Goal: Task Accomplishment & Management: Manage account settings

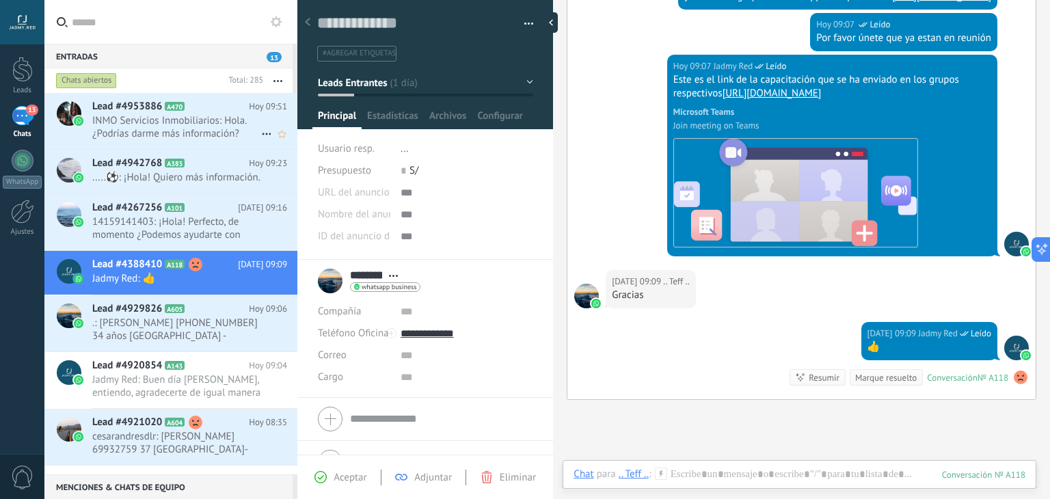
scroll to position [1377, 0]
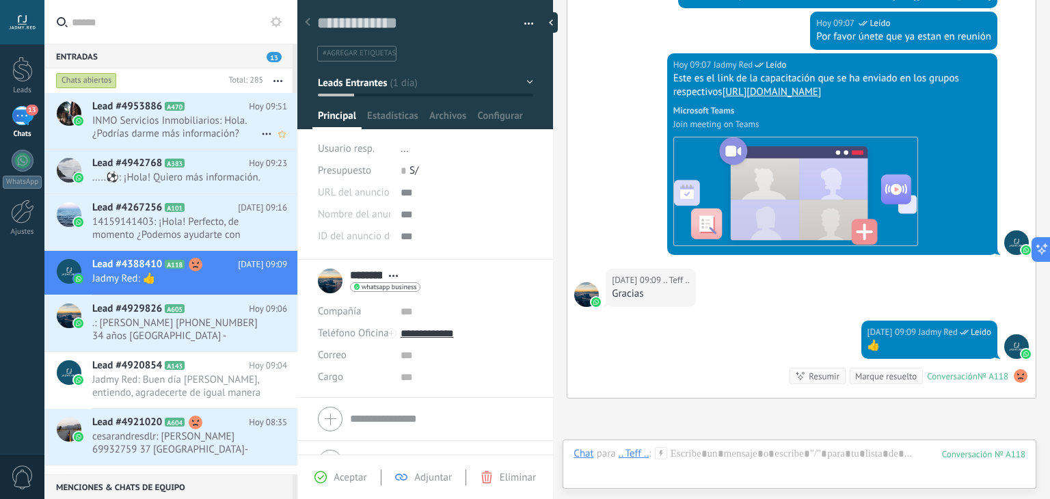
click at [176, 133] on span "INMO Servicios Inmobiliarios: Hola. ¿Podrías darme más información?" at bounding box center [176, 127] width 169 height 26
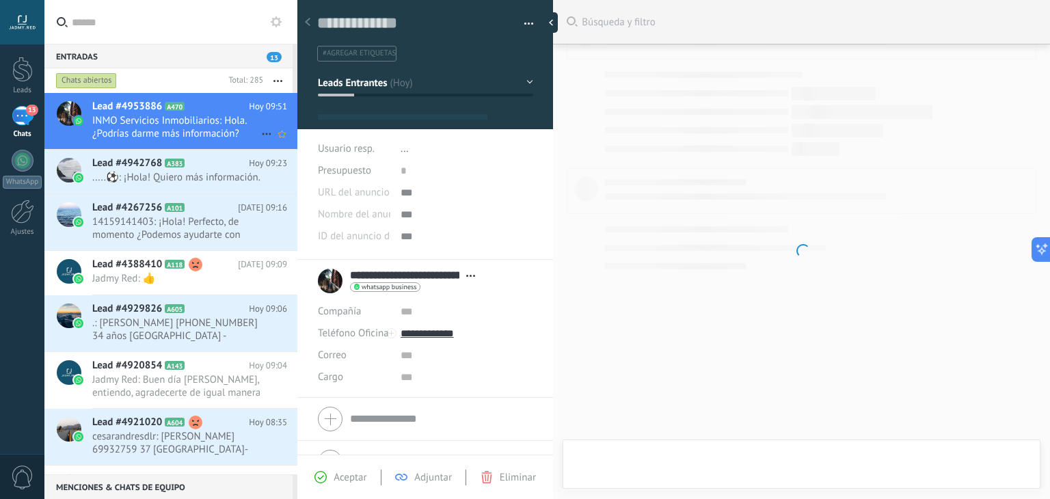
scroll to position [20, 0]
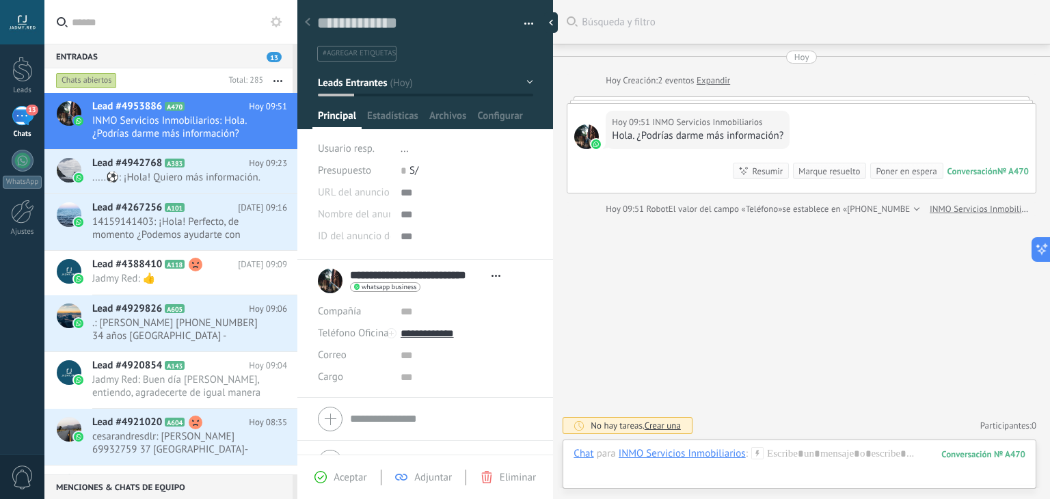
click at [755, 452] on use at bounding box center [757, 453] width 12 height 12
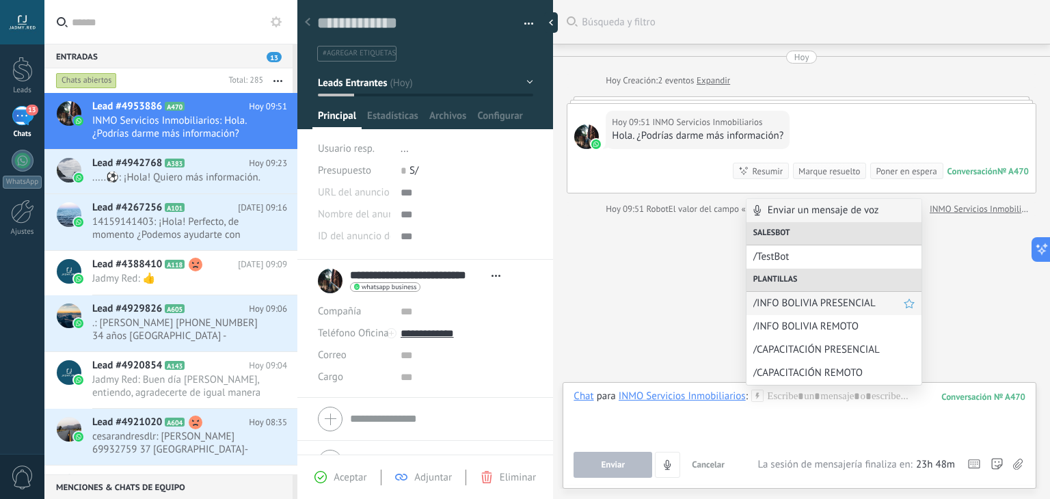
click at [812, 301] on span "/INFO BOLIVIA PRESENCIAL" at bounding box center [828, 303] width 150 height 13
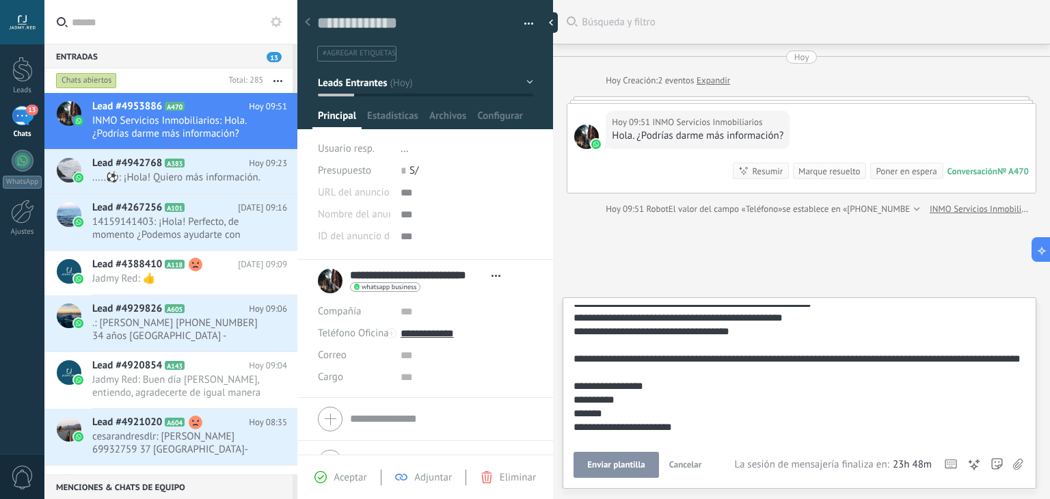
scroll to position [109, 0]
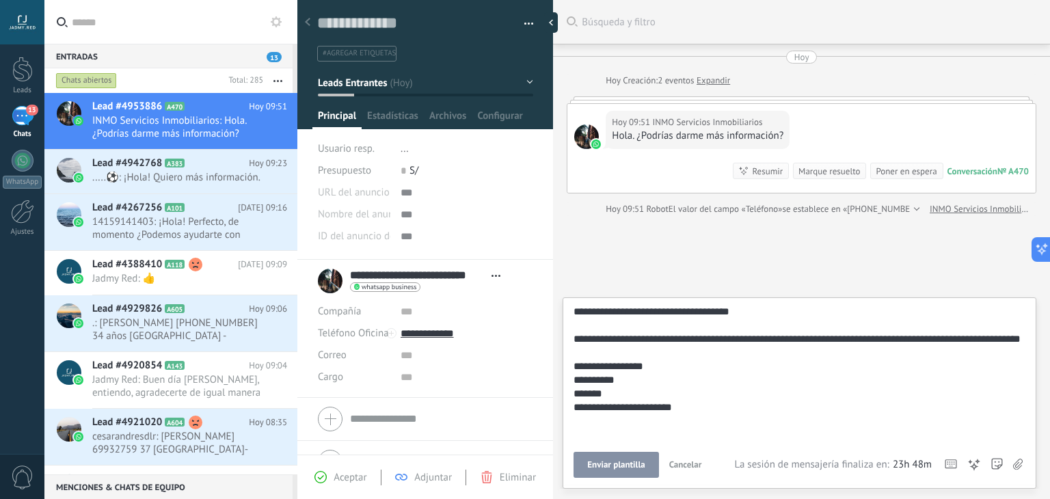
click at [632, 458] on button "Enviar plantilla" at bounding box center [616, 465] width 85 height 26
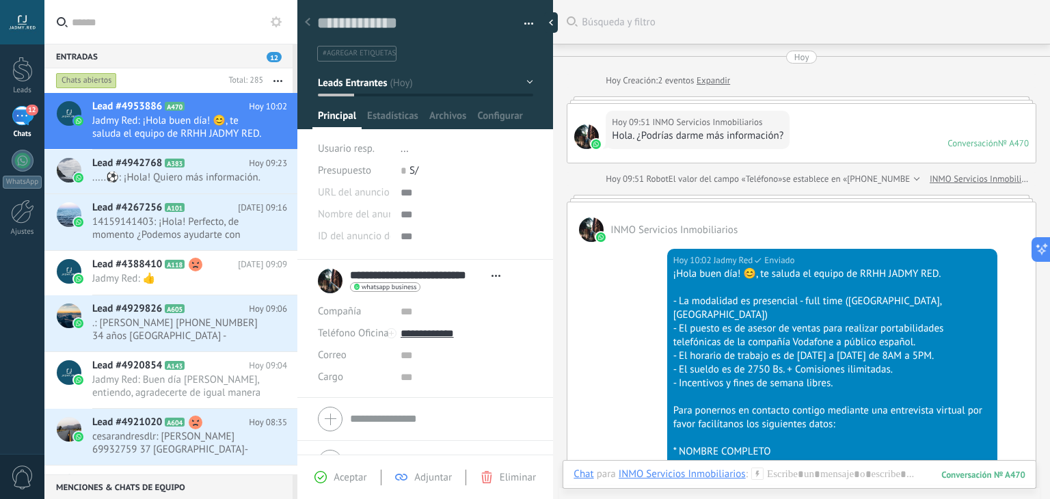
scroll to position [271, 0]
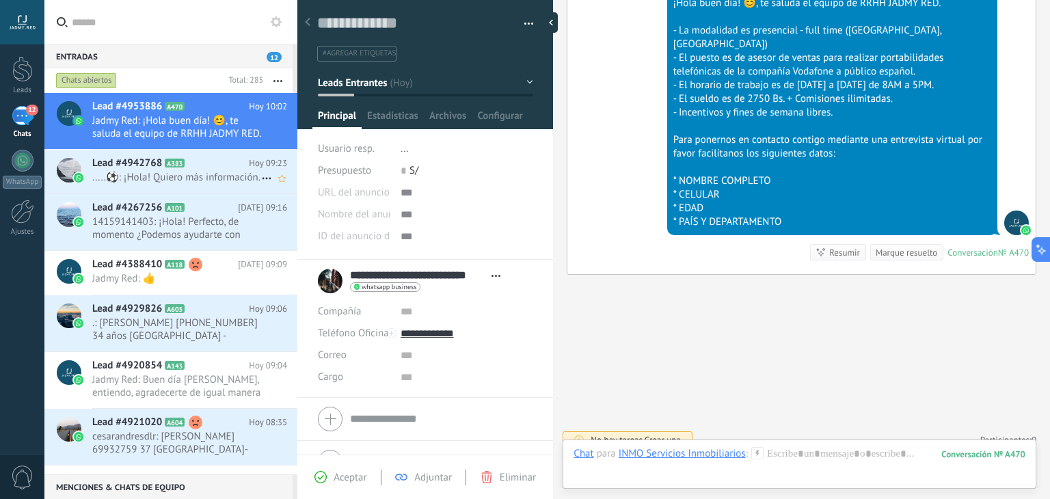
click at [191, 184] on span ".....⚽: ¡Hola! Quiero más información." at bounding box center [176, 177] width 169 height 13
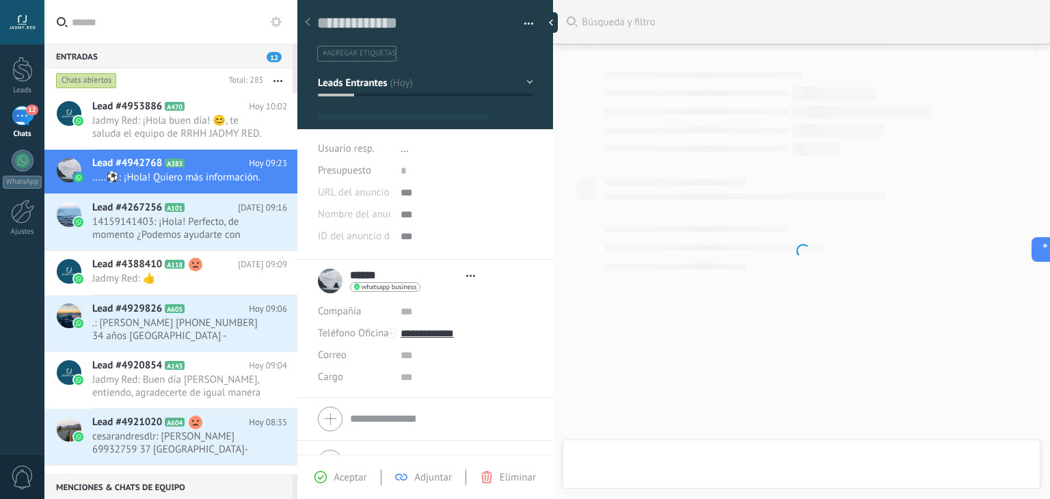
scroll to position [20, 0]
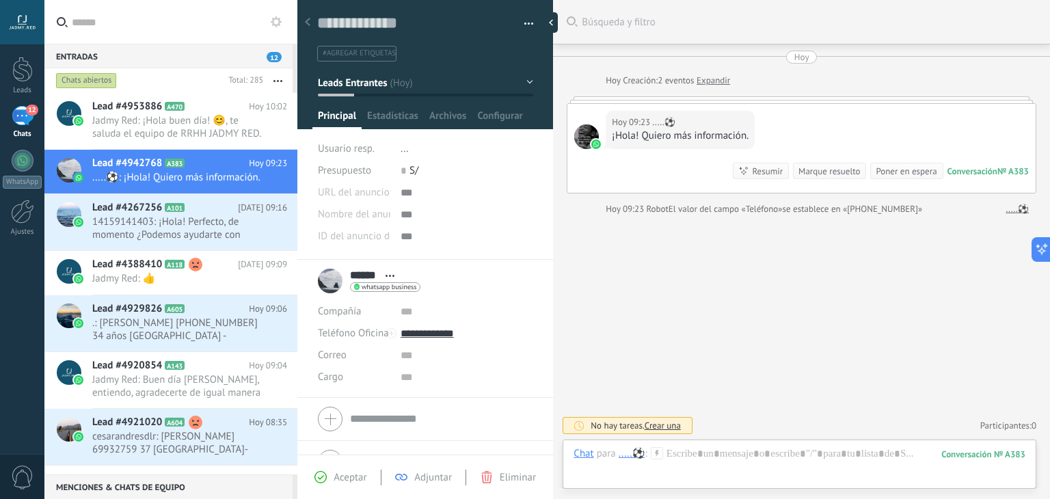
click at [660, 454] on icon at bounding box center [657, 453] width 12 height 12
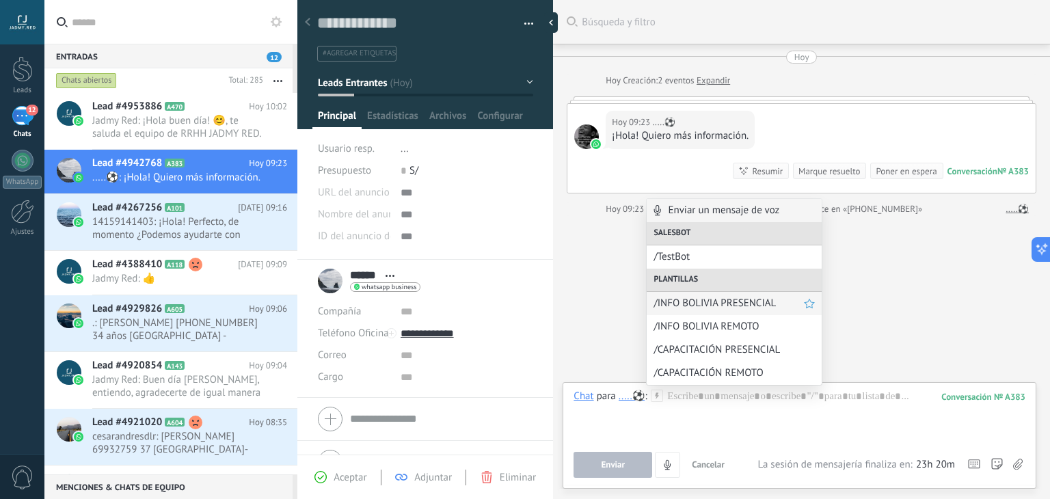
click at [703, 308] on span "/INFO BOLIVIA PRESENCIAL" at bounding box center [728, 303] width 150 height 13
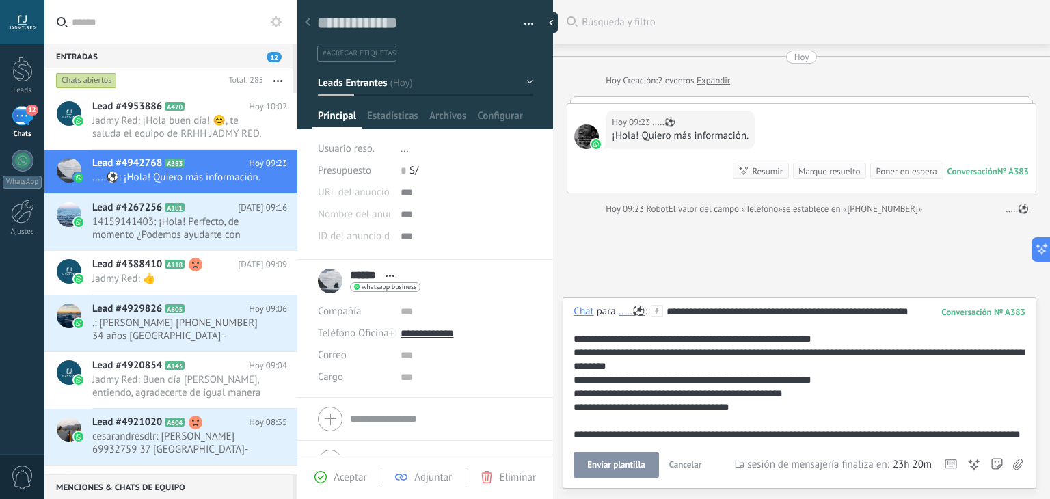
click at [626, 459] on button "Enviar plantilla" at bounding box center [616, 465] width 85 height 26
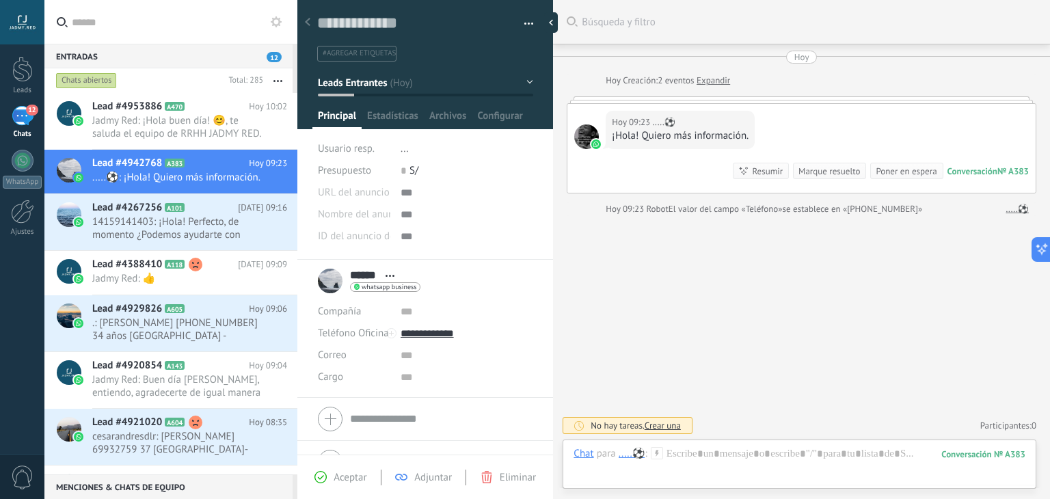
scroll to position [270, 0]
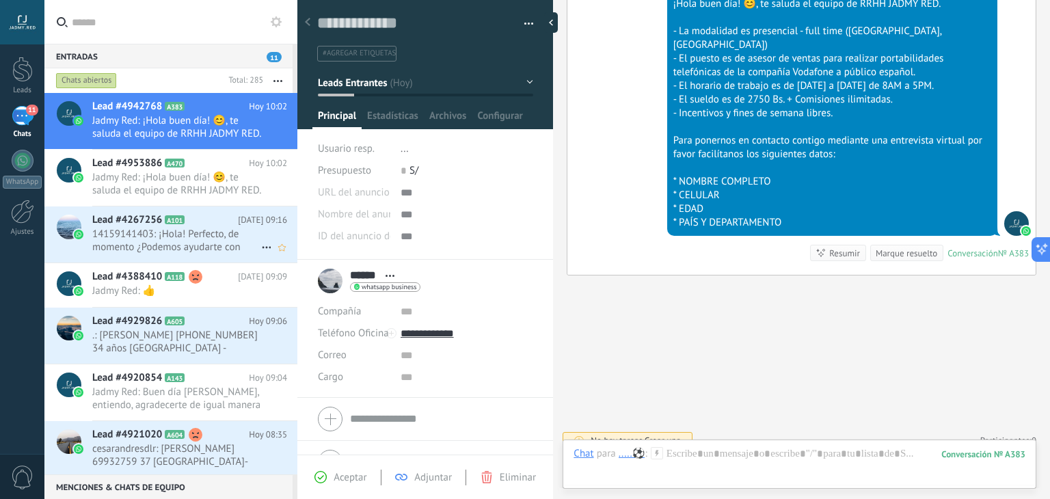
click at [172, 244] on span "14159141403: ¡Hola! Perfecto, de momento ¿Podemos ayudarte con algo mas?" at bounding box center [176, 241] width 169 height 26
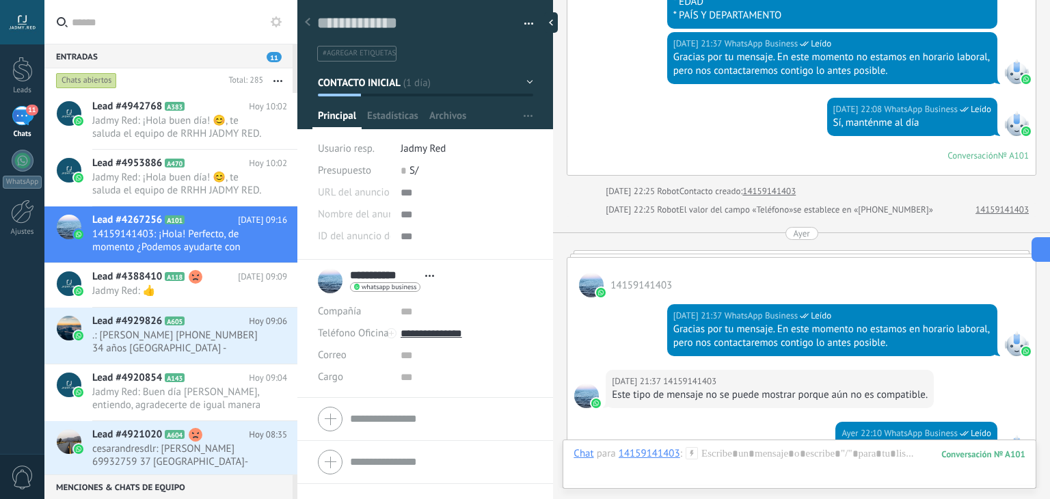
scroll to position [576, 0]
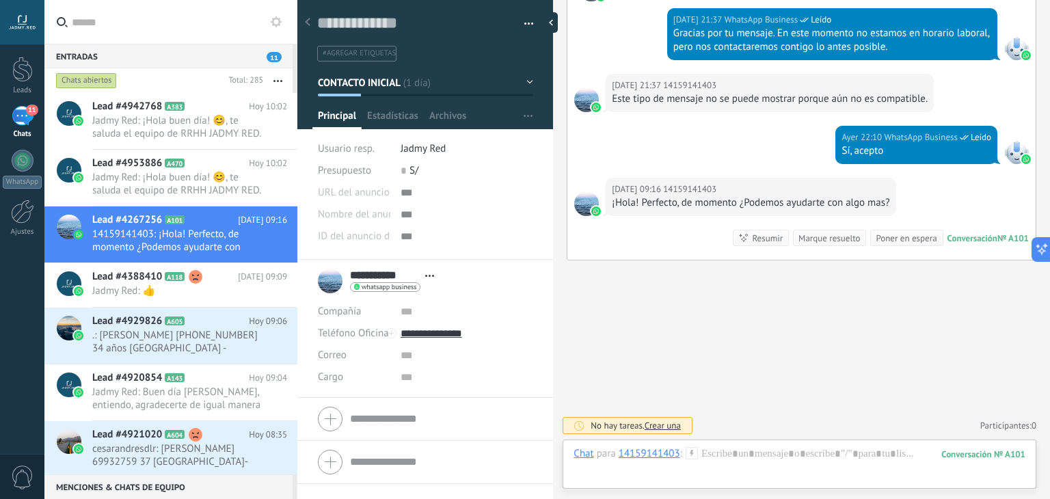
click at [688, 453] on icon at bounding box center [692, 453] width 12 height 12
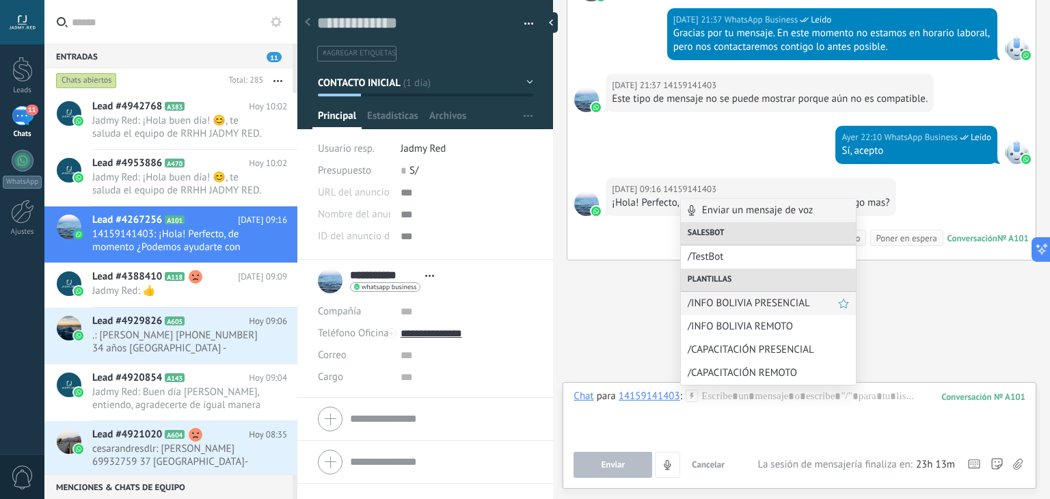
click at [738, 301] on span "/INFO BOLIVIA PRESENCIAL" at bounding box center [763, 303] width 150 height 13
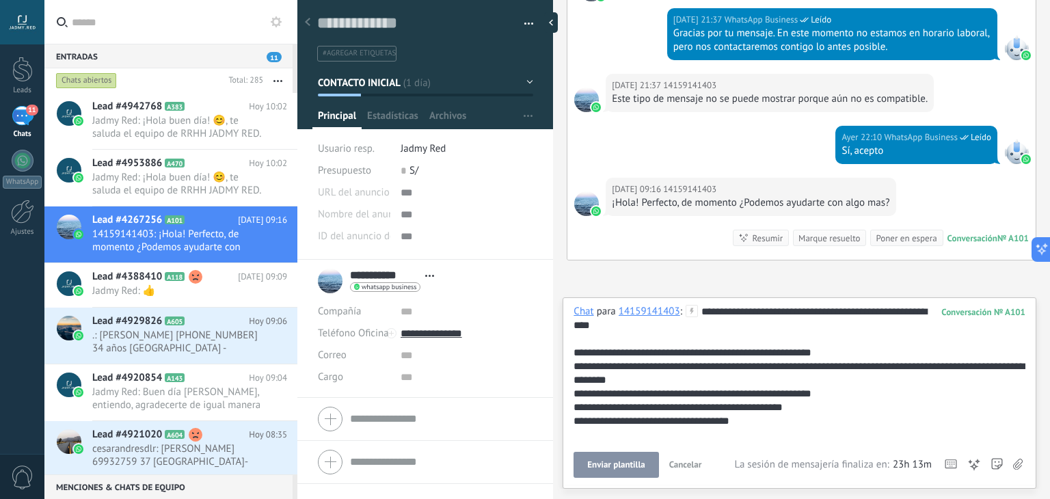
click at [627, 457] on button "Enviar plantilla" at bounding box center [616, 465] width 85 height 26
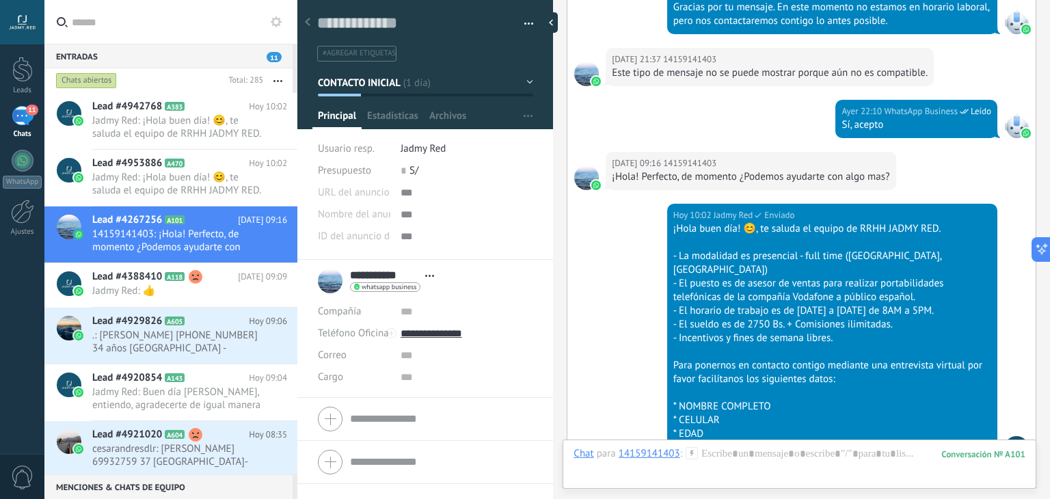
scroll to position [828, 0]
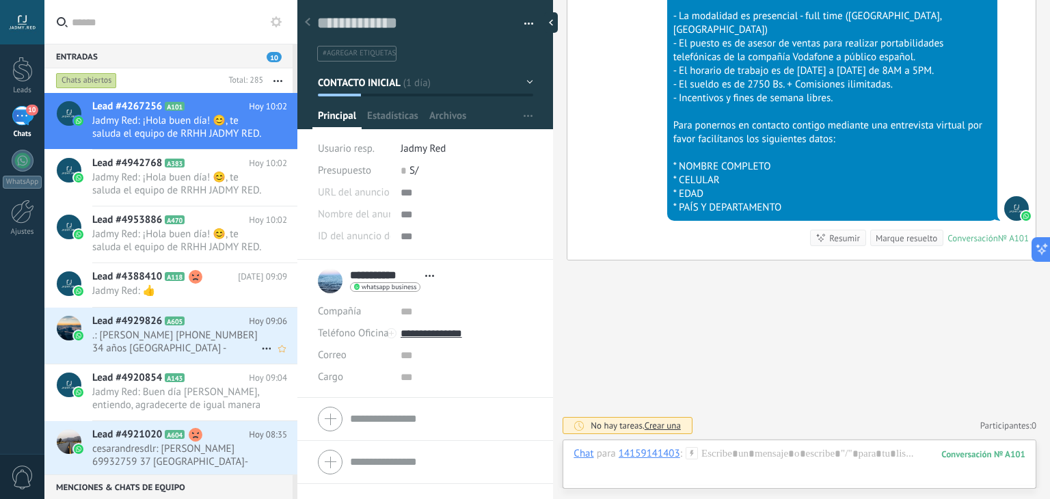
click at [183, 342] on span ".: [PERSON_NAME] [PHONE_NUMBER] 34 años [GEOGRAPHIC_DATA] -[GEOGRAPHIC_DATA]" at bounding box center [176, 342] width 169 height 26
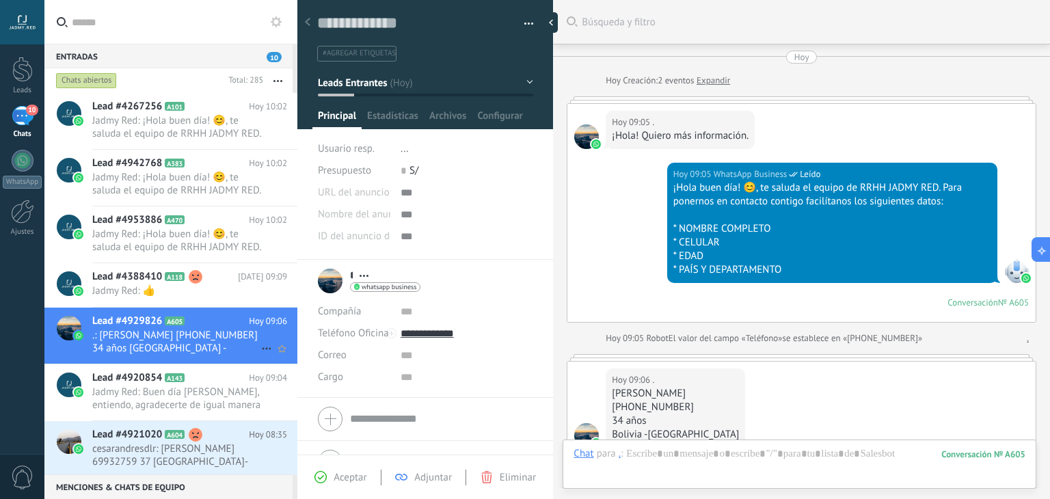
scroll to position [200, 0]
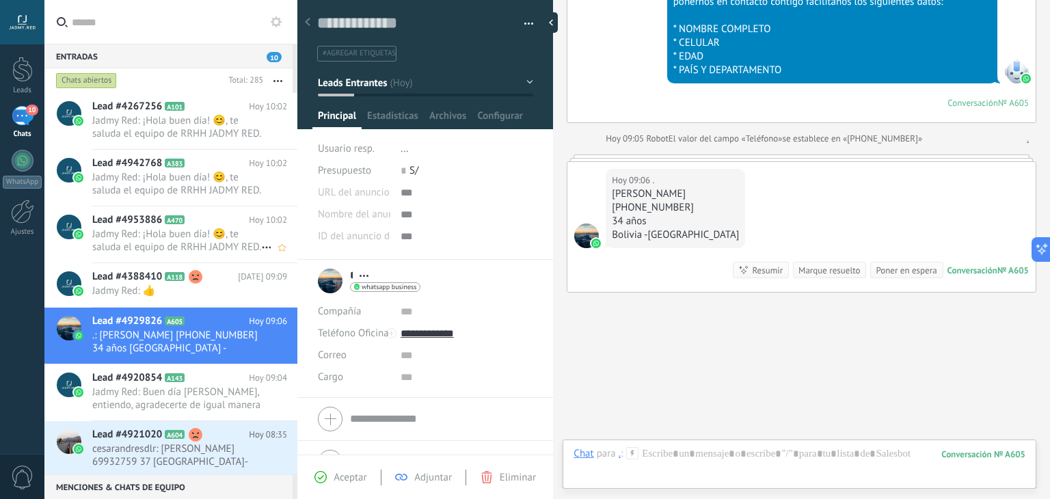
click at [193, 257] on div "Lead #4953886 A470 [DATE] 10:02 Jadmy Red: ¡Hola buen día! 😊, te saluda el equi…" at bounding box center [194, 234] width 205 height 56
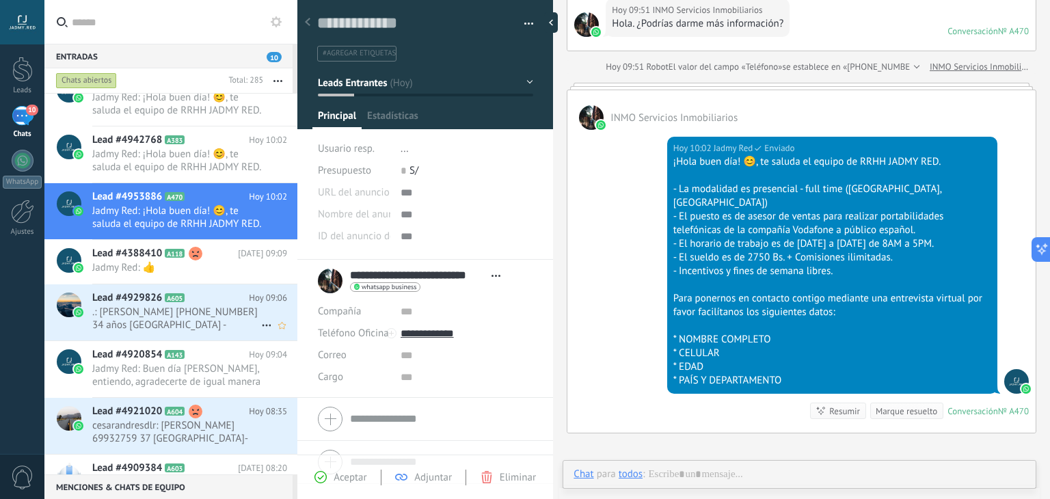
scroll to position [20, 0]
click at [187, 316] on span ".: [PERSON_NAME] [PHONE_NUMBER] 34 años [GEOGRAPHIC_DATA] -[GEOGRAPHIC_DATA]" at bounding box center [176, 319] width 169 height 26
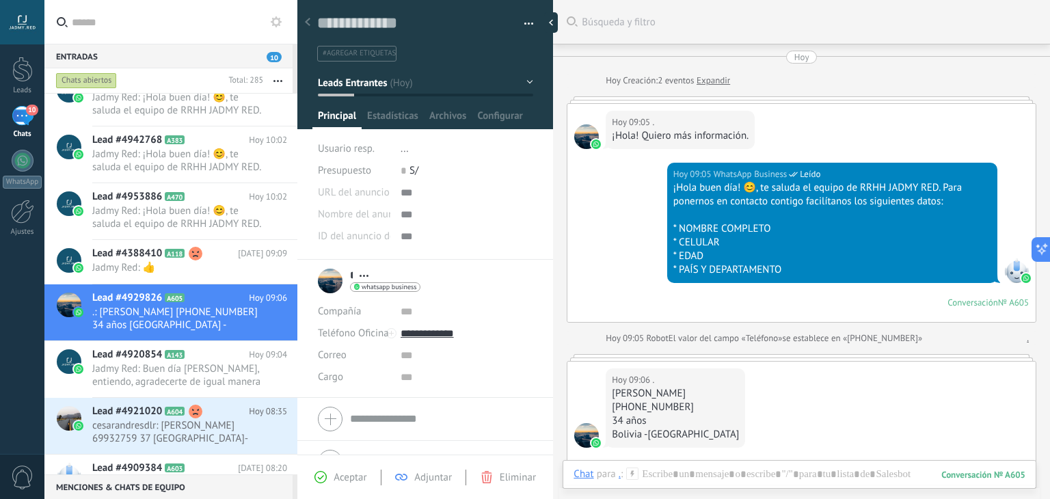
scroll to position [200, 0]
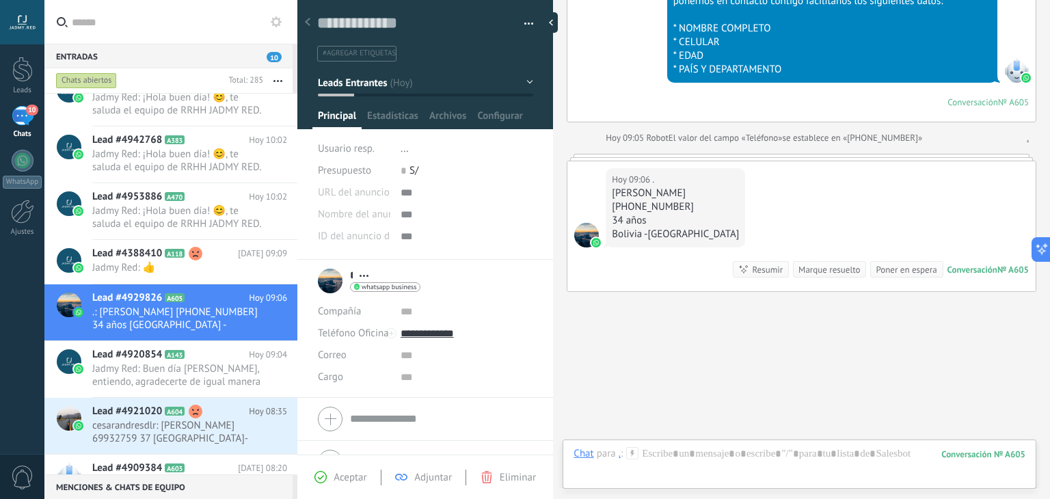
click at [634, 454] on icon at bounding box center [632, 453] width 12 height 12
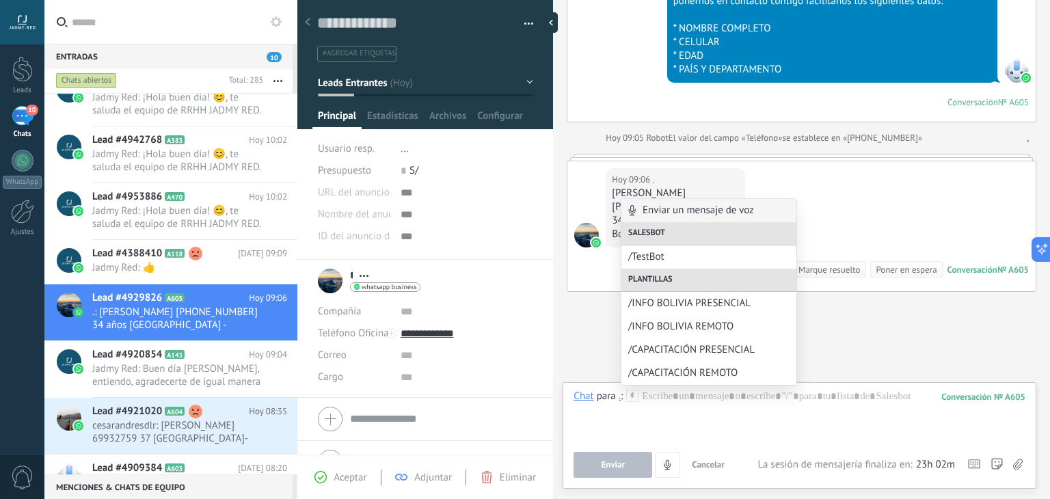
click at [604, 338] on div "Buscar Búsqueda y filtro Carga más [DATE] [DATE] Creación: 2 eventos Expandir […" at bounding box center [801, 165] width 497 height 731
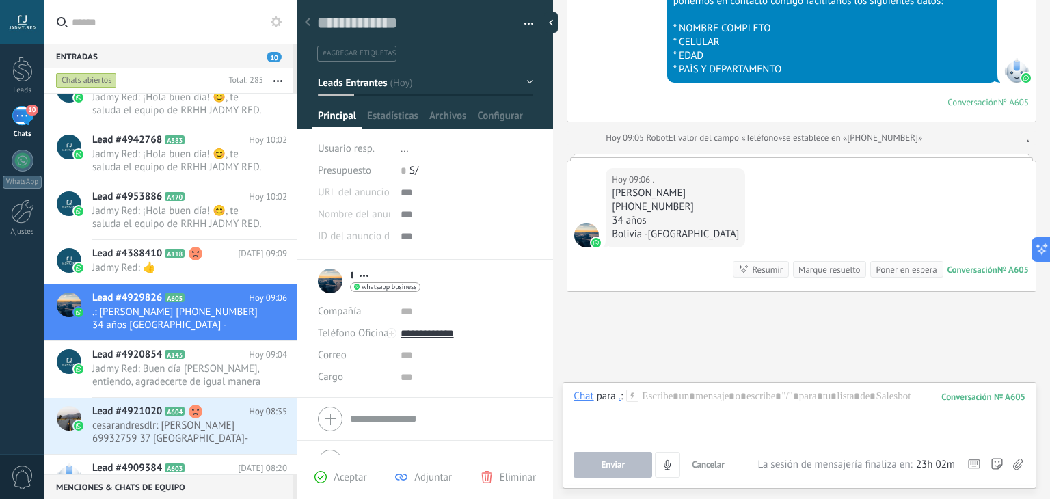
click at [634, 396] on icon at bounding box center [632, 396] width 12 height 12
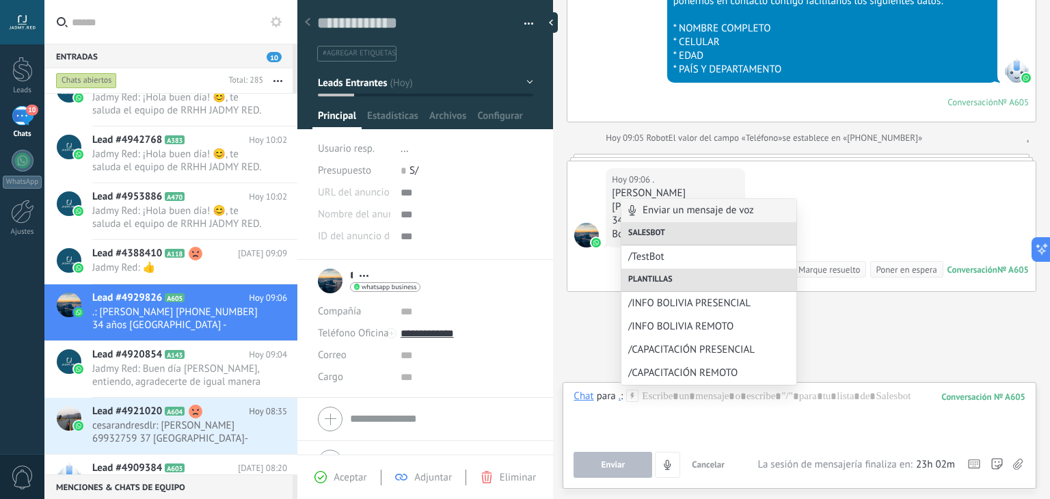
click at [588, 310] on div "Buscar Búsqueda y filtro Carga más [DATE] [DATE] Creación: 2 eventos Expandir […" at bounding box center [801, 165] width 497 height 731
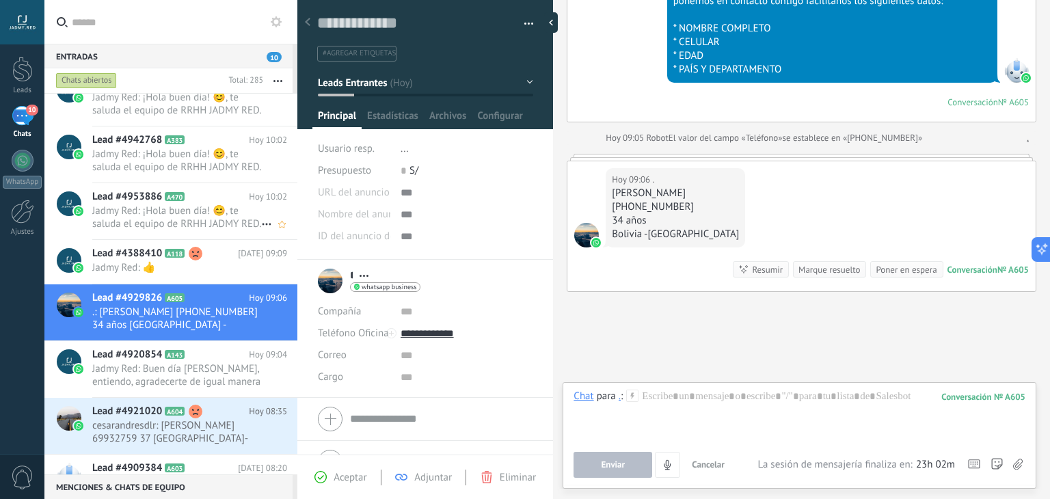
click at [237, 222] on span "Jadmy Red: ¡Hola buen día! 😊, te saluda el equipo de RRHH JADMY RED. - La modal…" at bounding box center [176, 217] width 169 height 26
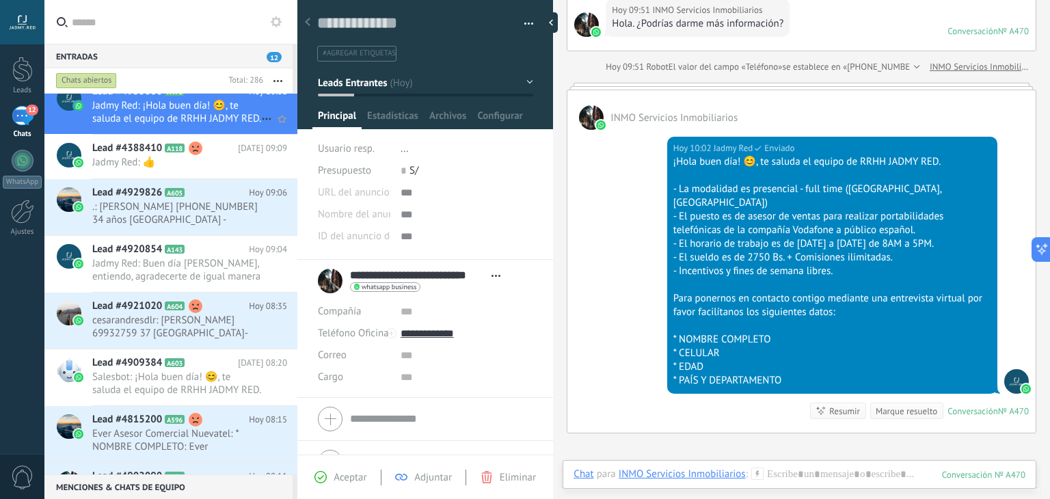
scroll to position [186, 0]
click at [178, 221] on span ".: [PERSON_NAME] [PHONE_NUMBER] 34 años [GEOGRAPHIC_DATA] -[GEOGRAPHIC_DATA]" at bounding box center [176, 213] width 169 height 26
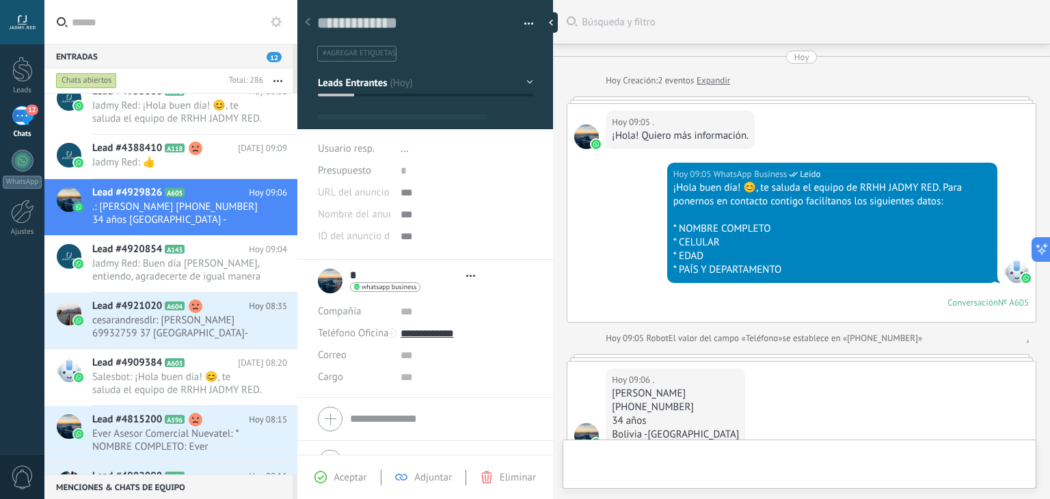
type textarea "**********"
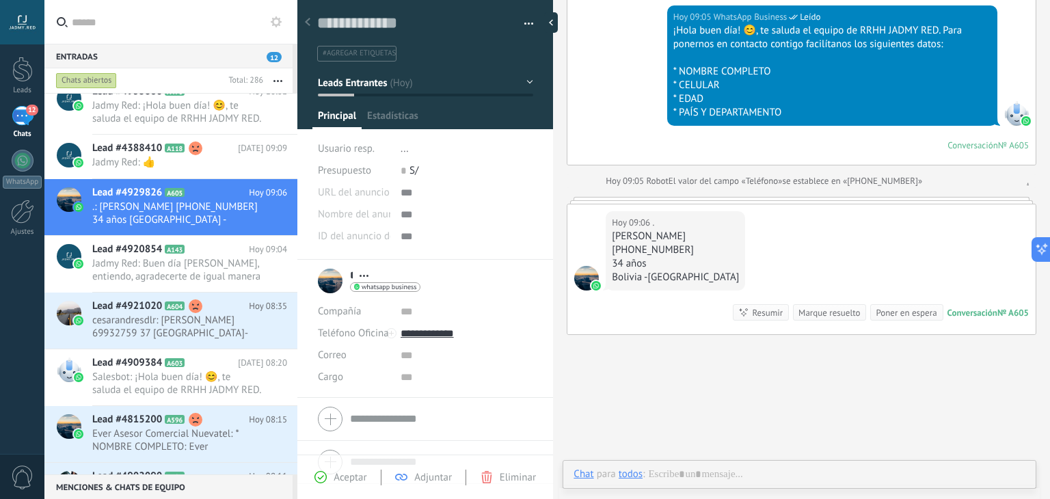
scroll to position [20, 0]
click at [633, 476] on icon at bounding box center [632, 474] width 12 height 12
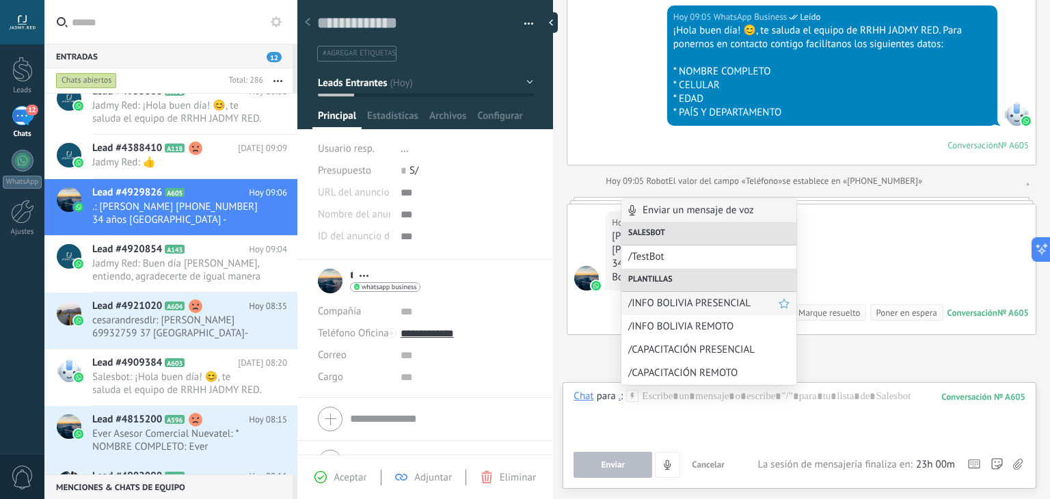
click at [703, 301] on span "/INFO BOLIVIA PRESENCIAL" at bounding box center [703, 303] width 150 height 13
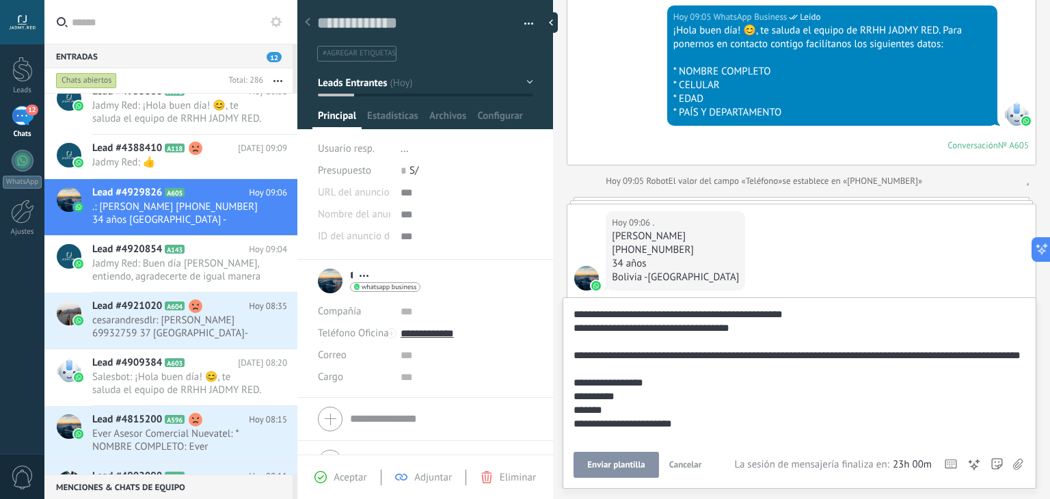
scroll to position [96, 0]
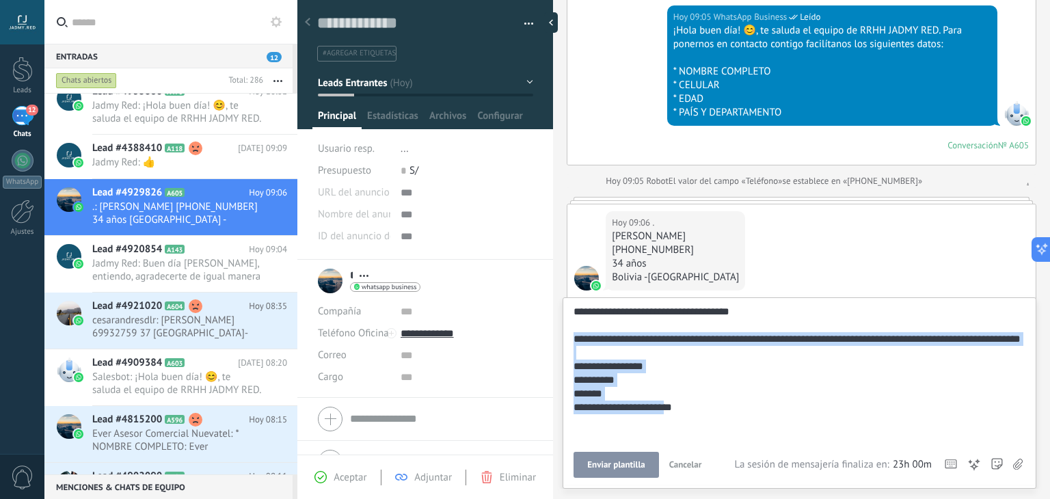
drag, startPoint x: 692, startPoint y: 419, endPoint x: 574, endPoint y: 343, distance: 139.9
click at [574, 343] on div "**********" at bounding box center [798, 325] width 448 height 232
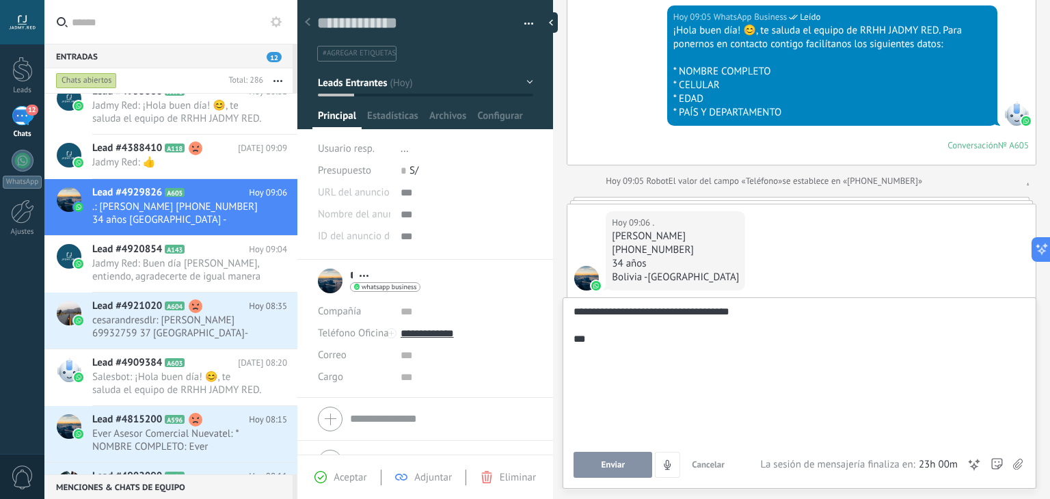
scroll to position [14, 0]
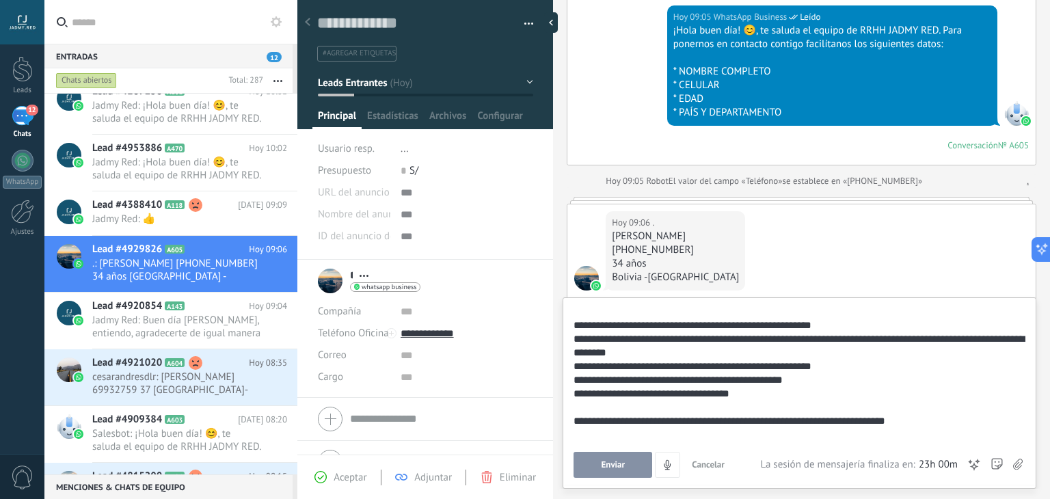
click at [589, 418] on div "**********" at bounding box center [798, 366] width 448 height 150
click at [922, 428] on div "**********" at bounding box center [798, 366] width 448 height 150
click at [926, 423] on div "**********" at bounding box center [798, 366] width 448 height 150
click at [623, 471] on button "Enviar" at bounding box center [613, 465] width 79 height 26
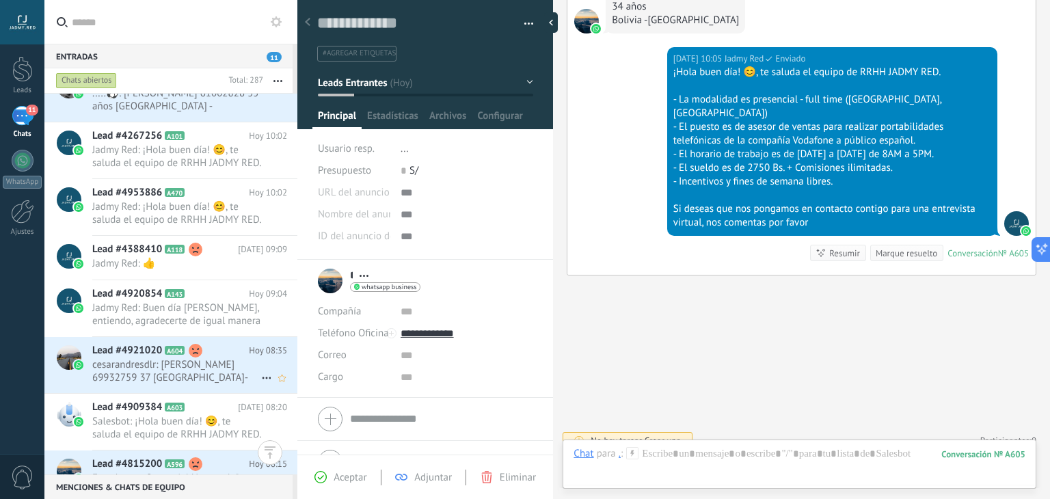
scroll to position [333, 0]
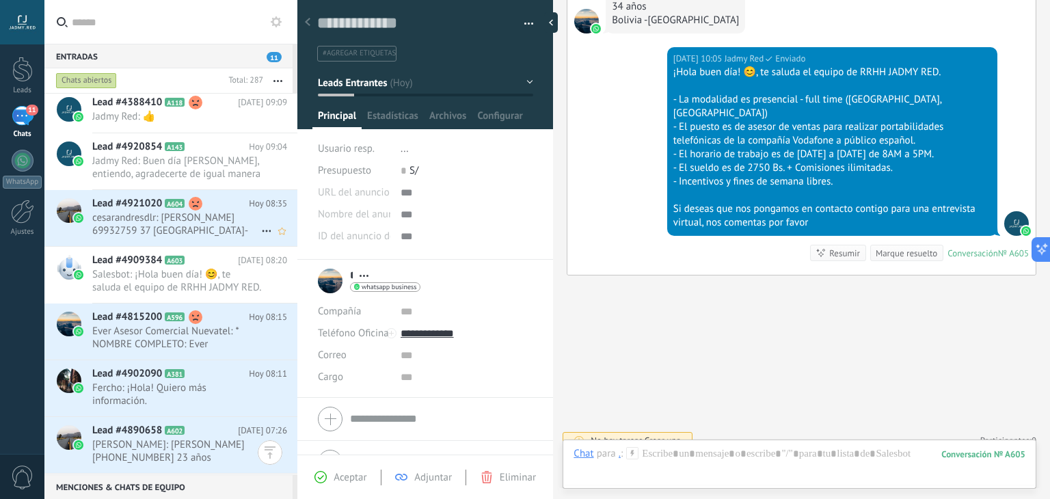
click at [199, 222] on span "cesarandresdlr: [PERSON_NAME] 69932759 37 [GEOGRAPHIC_DATA]-[GEOGRAPHIC_DATA]" at bounding box center [176, 224] width 169 height 26
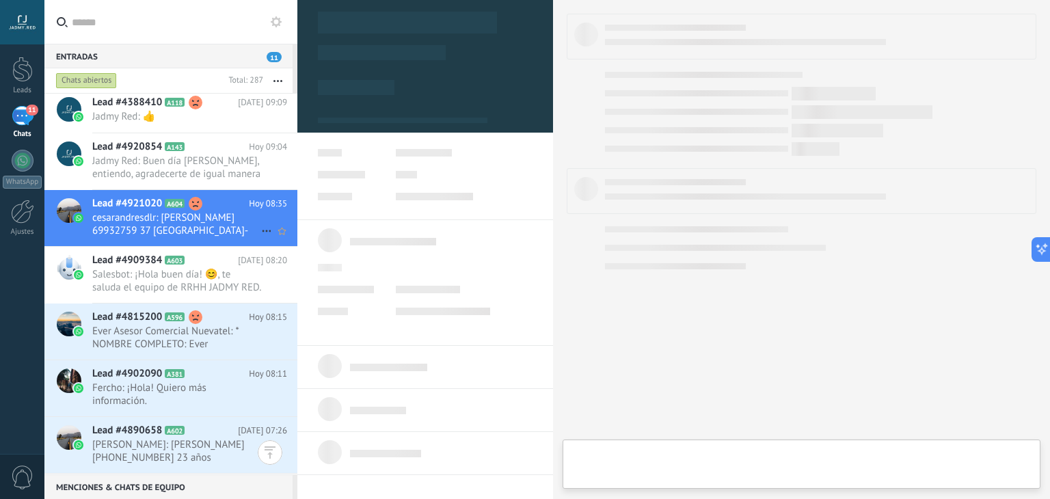
type textarea "**********"
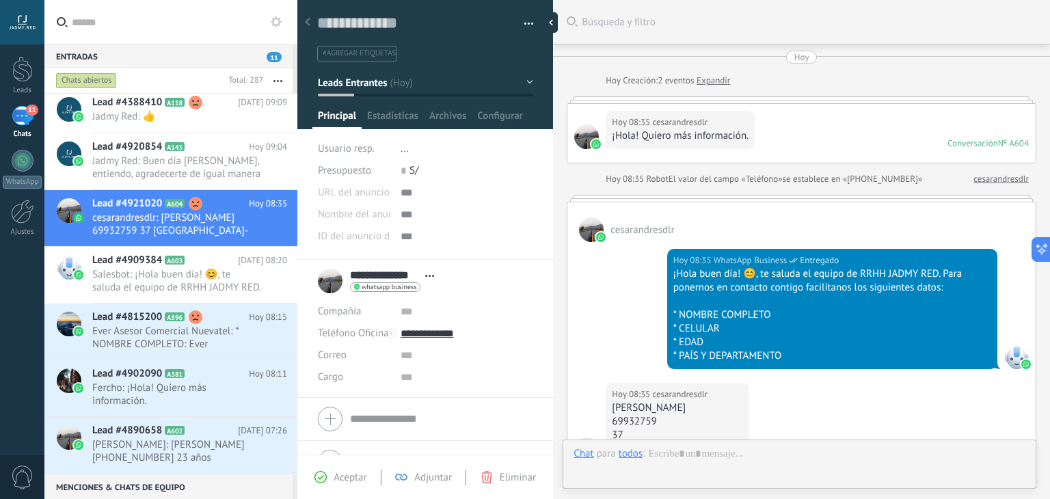
scroll to position [245, 0]
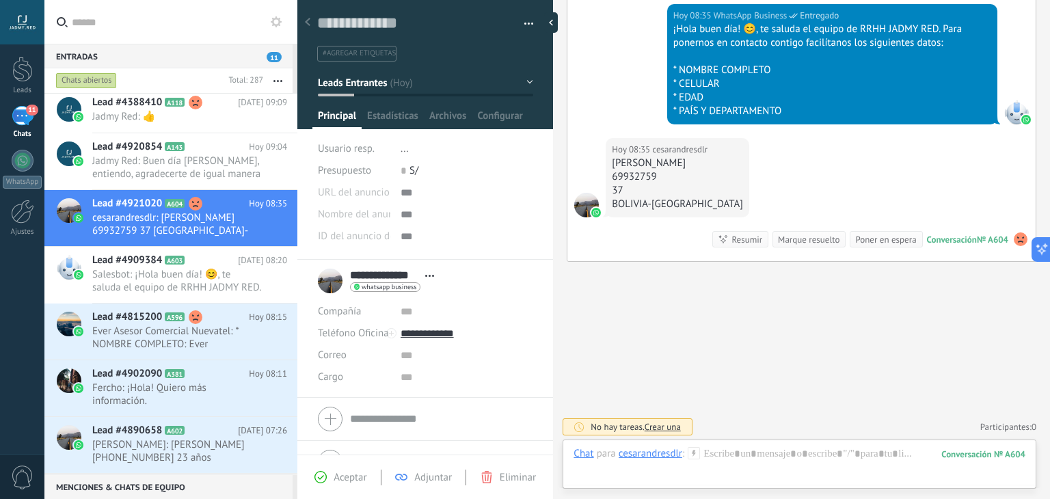
click at [697, 452] on icon at bounding box center [694, 453] width 12 height 12
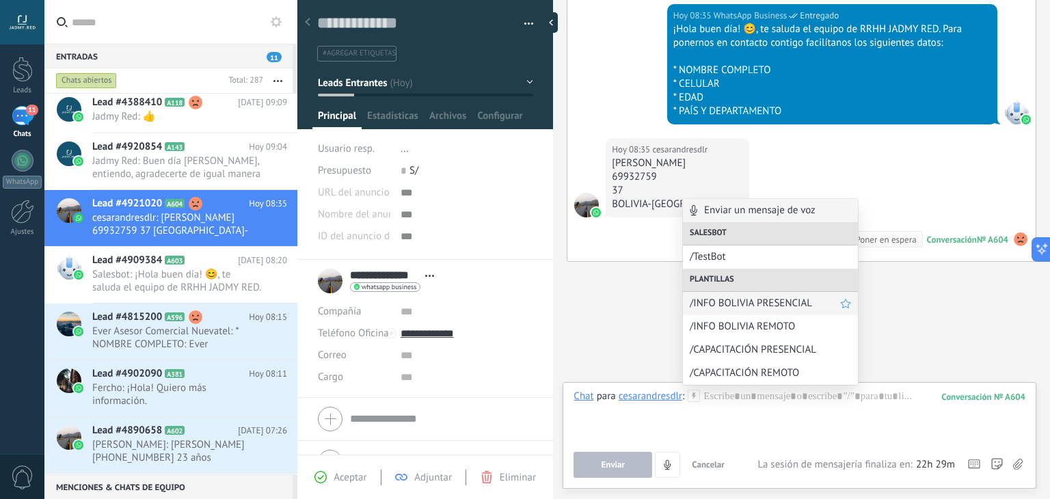
click at [771, 306] on span "/INFO BOLIVIA PRESENCIAL" at bounding box center [765, 303] width 150 height 13
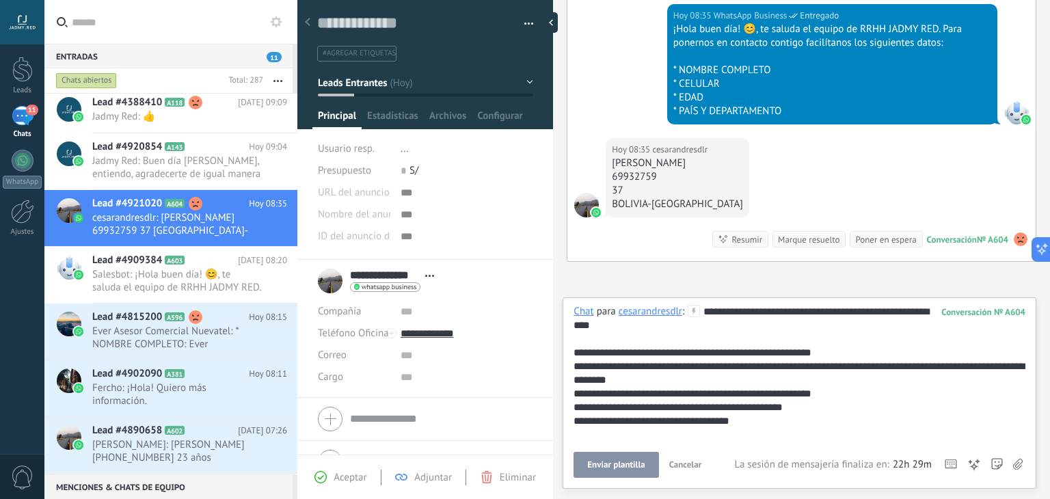
scroll to position [109, 0]
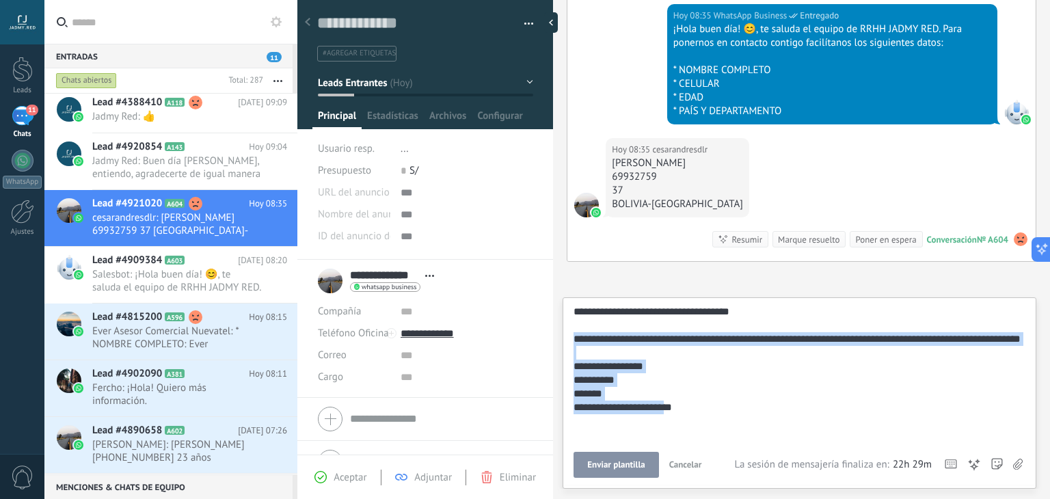
drag, startPoint x: 682, startPoint y: 426, endPoint x: 569, endPoint y: 340, distance: 141.5
click at [569, 340] on div "**********" at bounding box center [800, 392] width 474 height 191
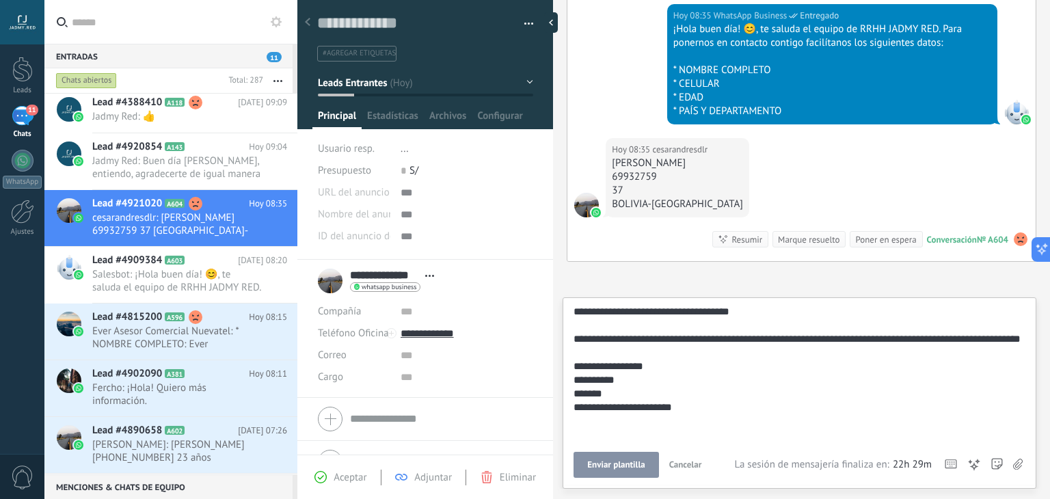
scroll to position [27, 0]
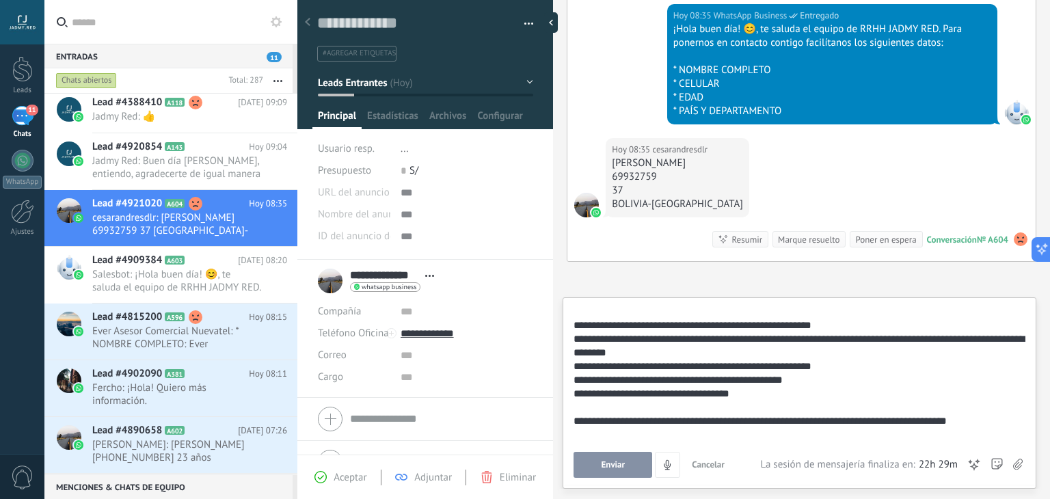
click at [604, 470] on span "Enviar" at bounding box center [614, 465] width 24 height 10
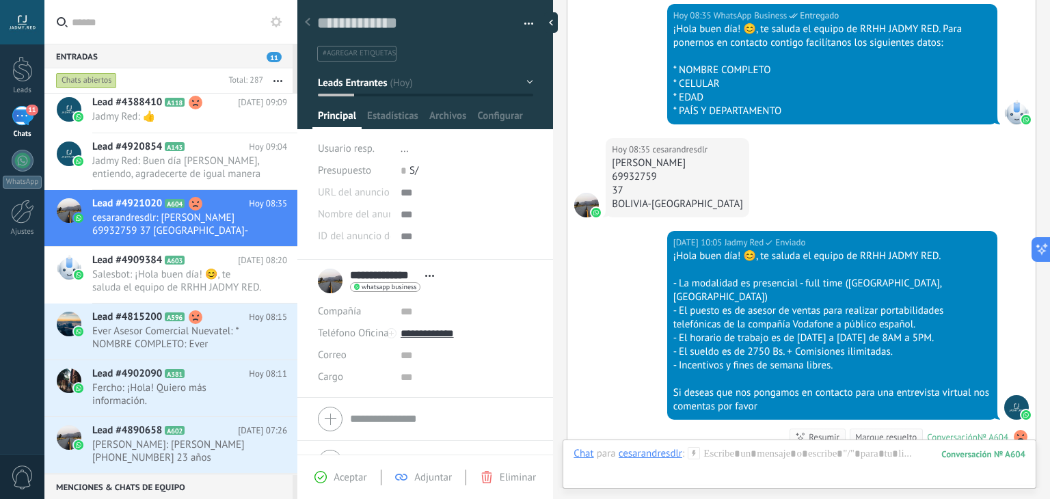
scroll to position [429, 0]
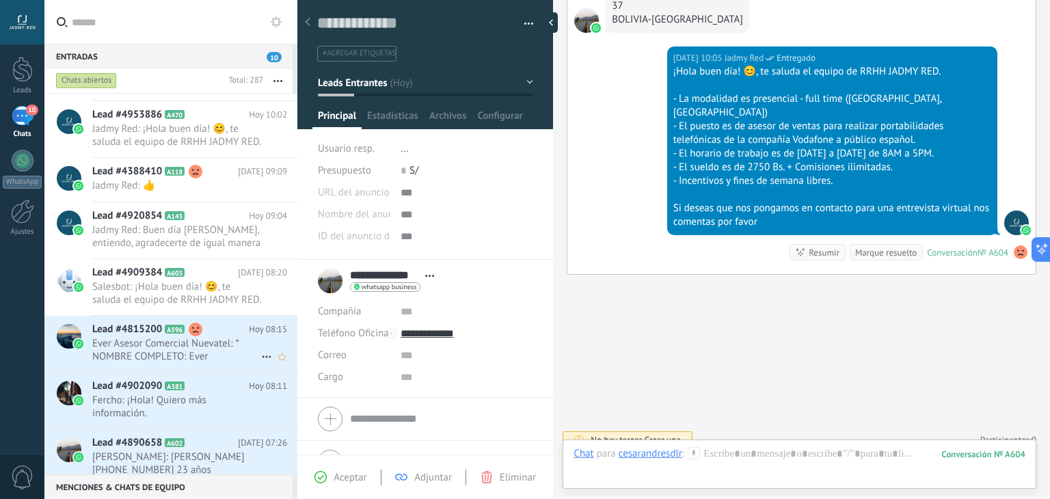
click at [164, 362] on span "Ever Asesor Comercial Nuevatel: * NOMBRE COMPLETO: Ever [PERSON_NAME] * ⁠CELULA…" at bounding box center [176, 350] width 169 height 26
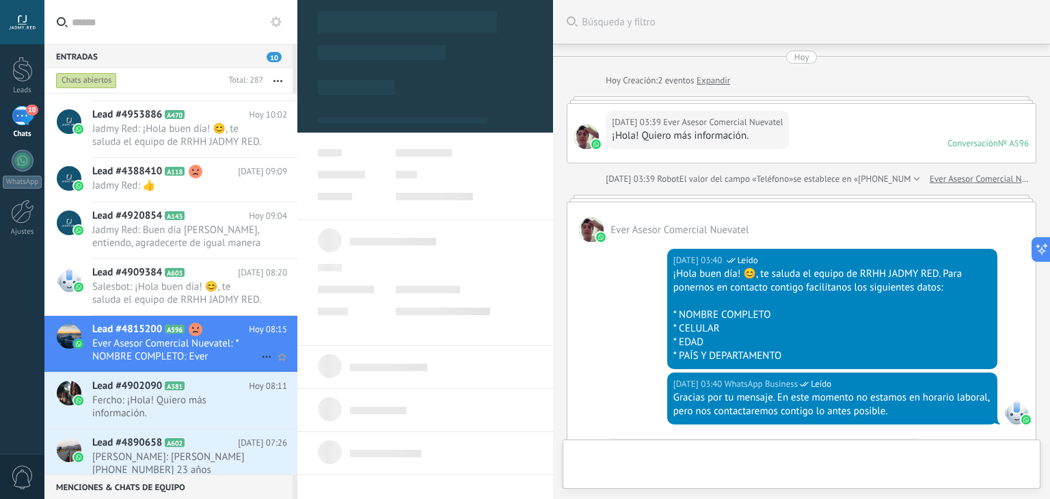
type textarea "**********"
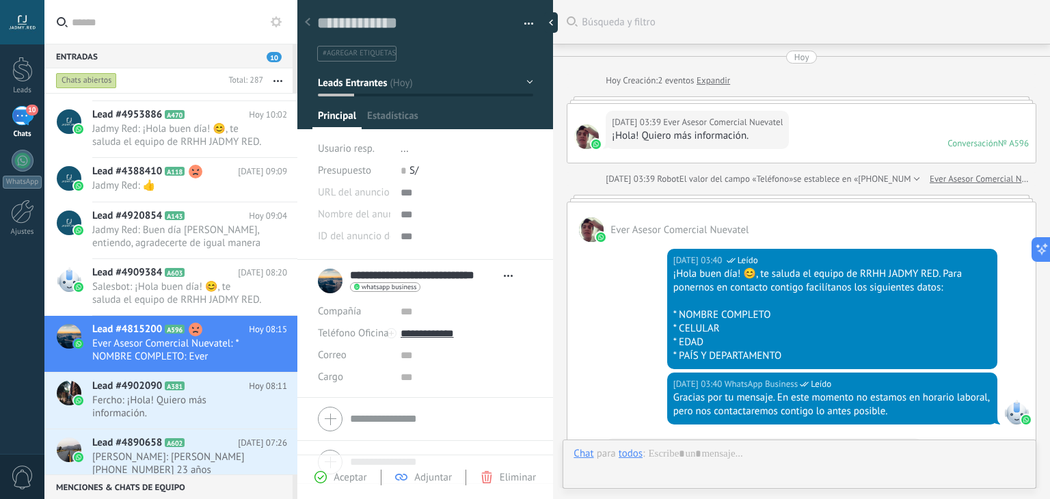
scroll to position [300, 0]
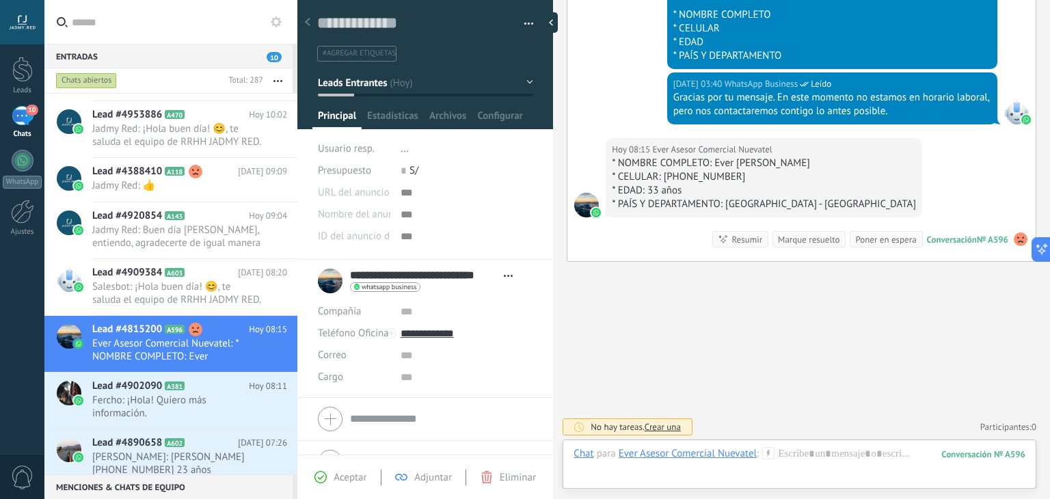
click at [769, 449] on icon at bounding box center [768, 453] width 12 height 12
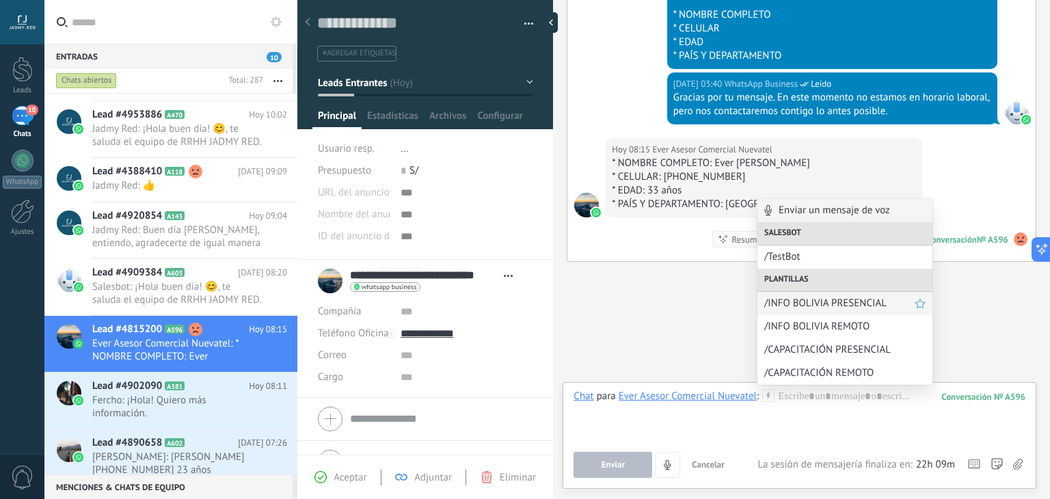
click at [807, 305] on span "/INFO BOLIVIA PRESENCIAL" at bounding box center [839, 303] width 150 height 13
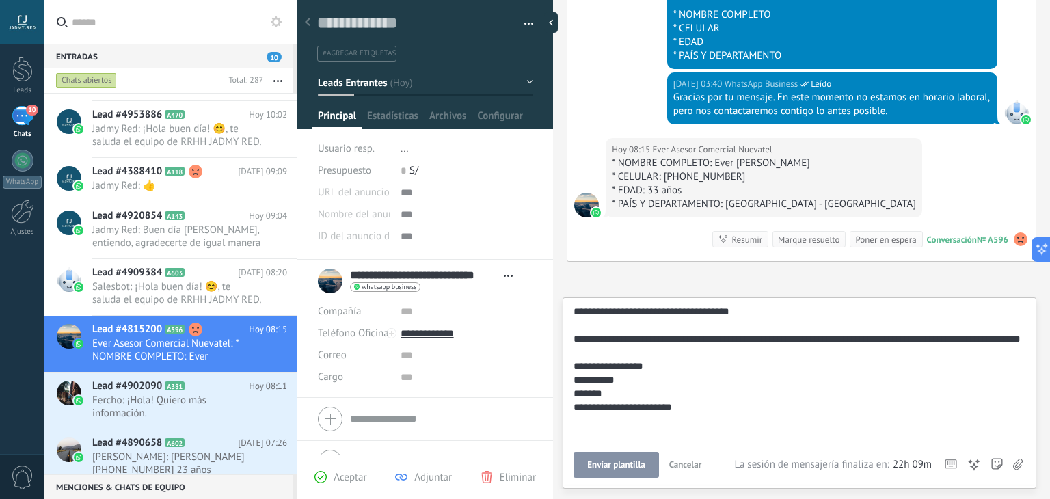
scroll to position [109, 0]
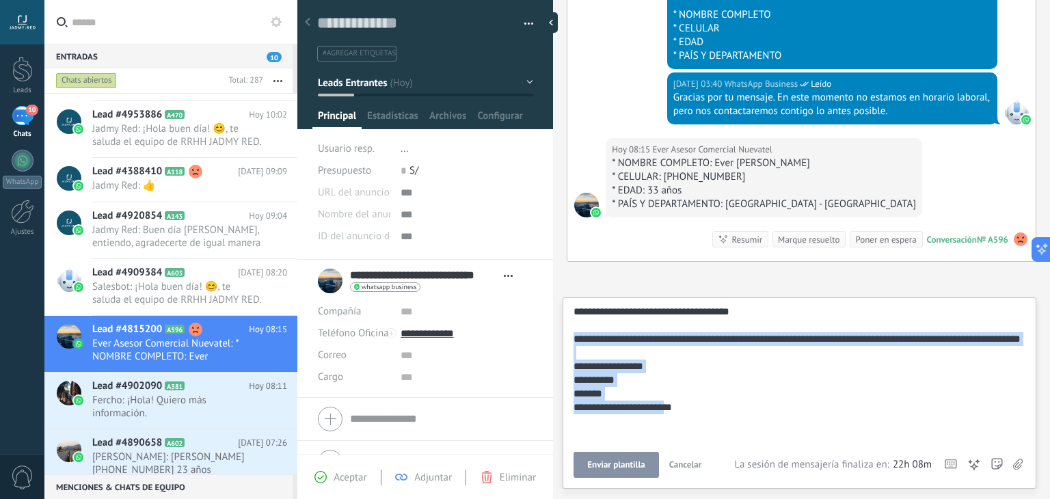
drag, startPoint x: 686, startPoint y: 420, endPoint x: 570, endPoint y: 338, distance: 141.7
click at [570, 338] on div "**********" at bounding box center [800, 392] width 474 height 191
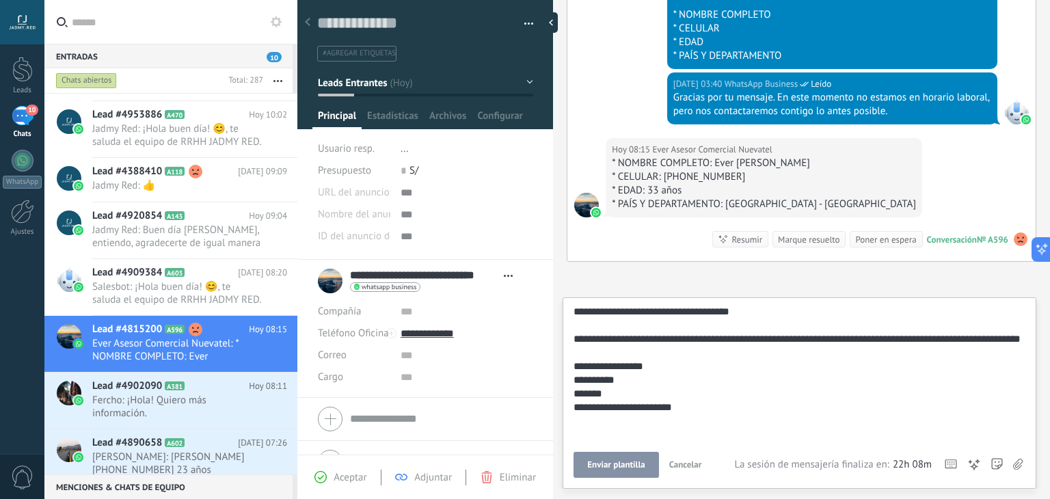
scroll to position [27, 0]
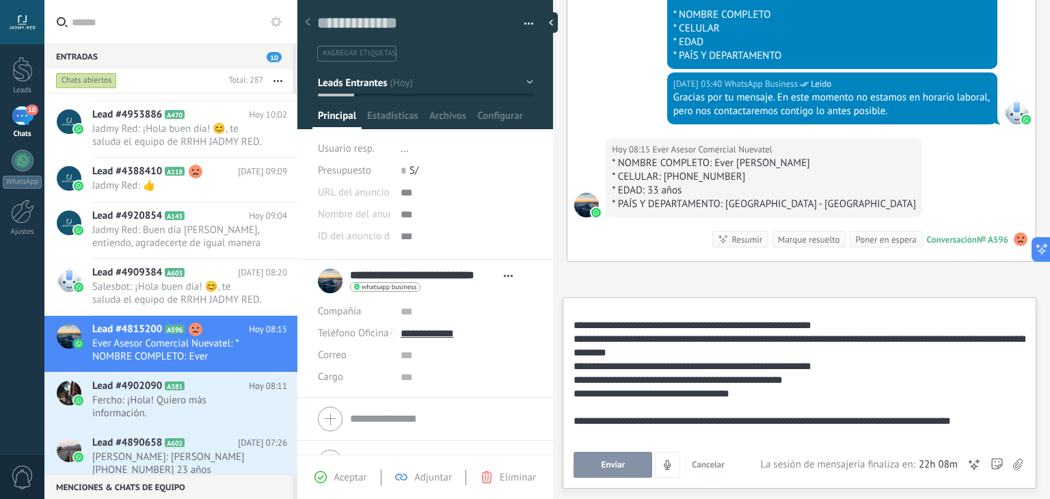
click at [606, 454] on button "Enviar" at bounding box center [613, 465] width 79 height 26
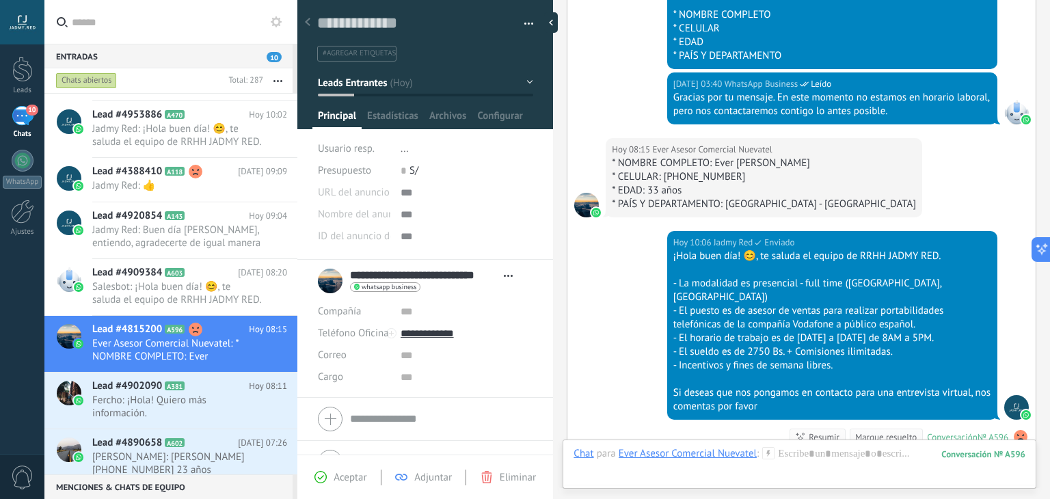
scroll to position [484, 0]
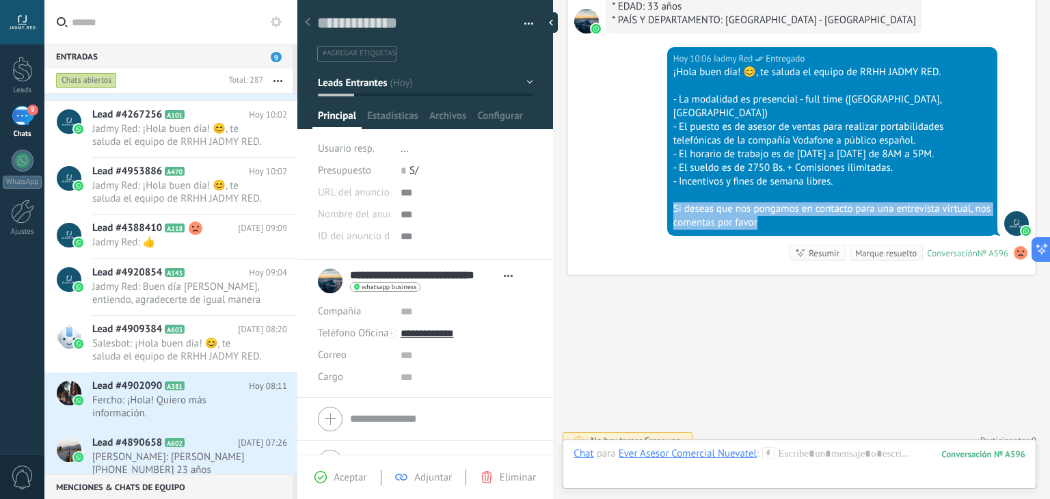
click at [667, 195] on div "[DATE] 10:06 Jadmy Red Entregado ¡Hola buen día! 😊, te saluda el equipo de RRHH…" at bounding box center [832, 141] width 330 height 189
click at [218, 422] on div "Lead #4902090 A381 [DATE] 08:11 Fercho: ¡Hola! Quiero más información." at bounding box center [194, 401] width 205 height 56
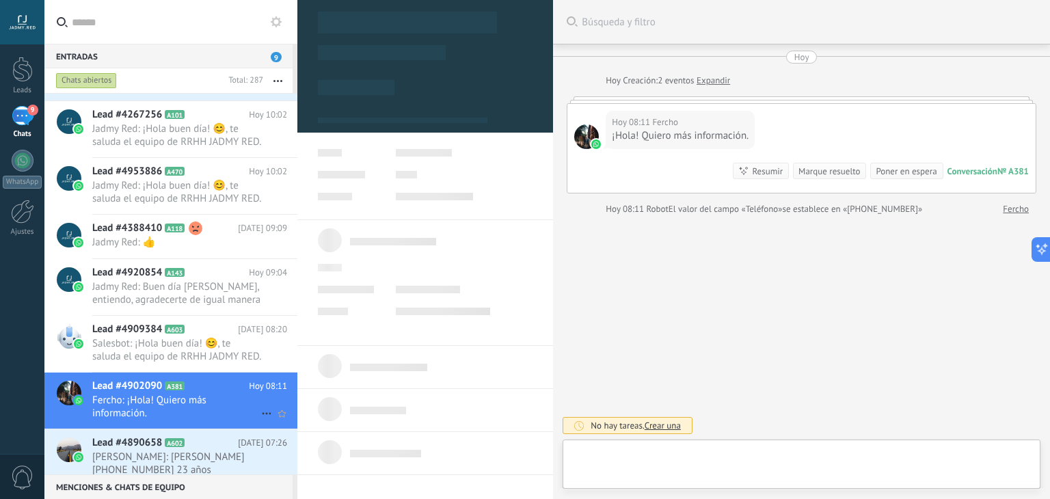
scroll to position [20, 0]
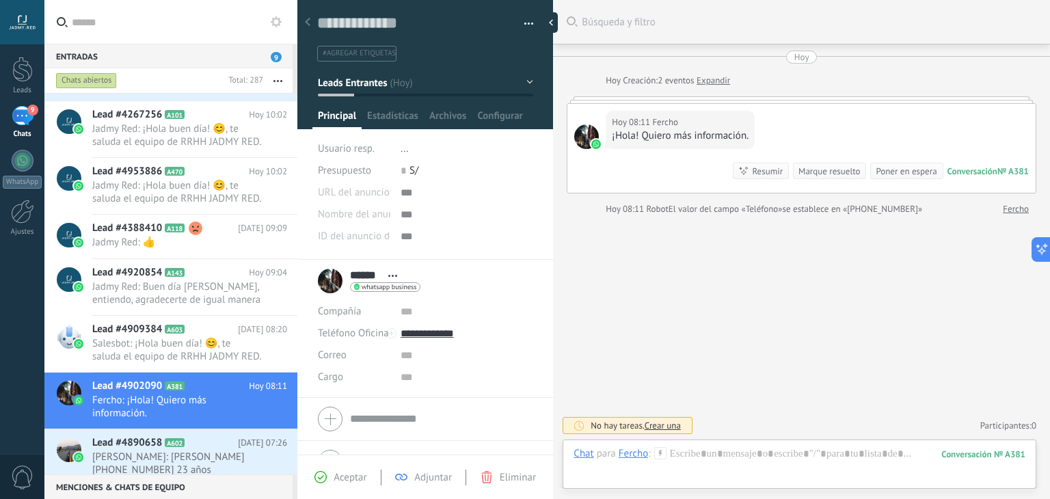
click at [654, 453] on use at bounding box center [660, 453] width 12 height 12
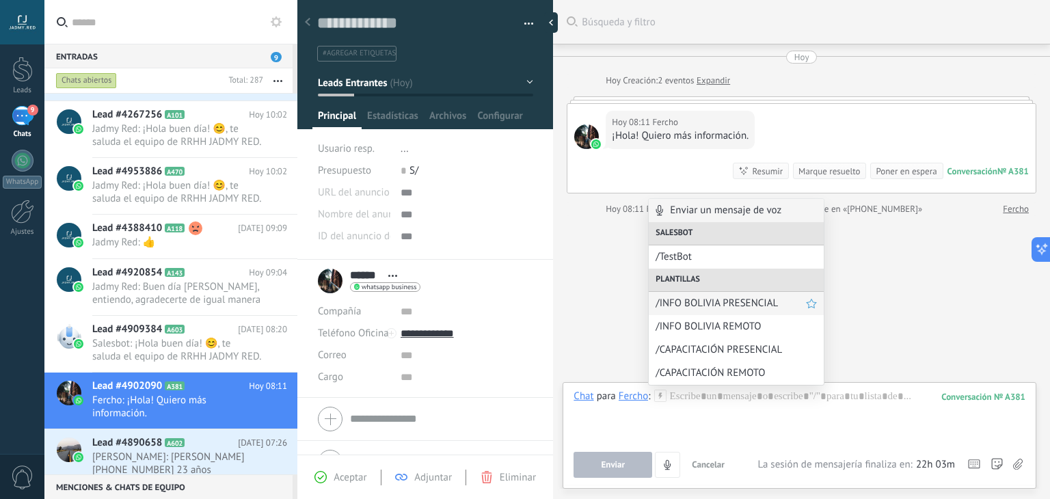
click at [701, 309] on span "/INFO BOLIVIA PRESENCIAL" at bounding box center [731, 303] width 150 height 13
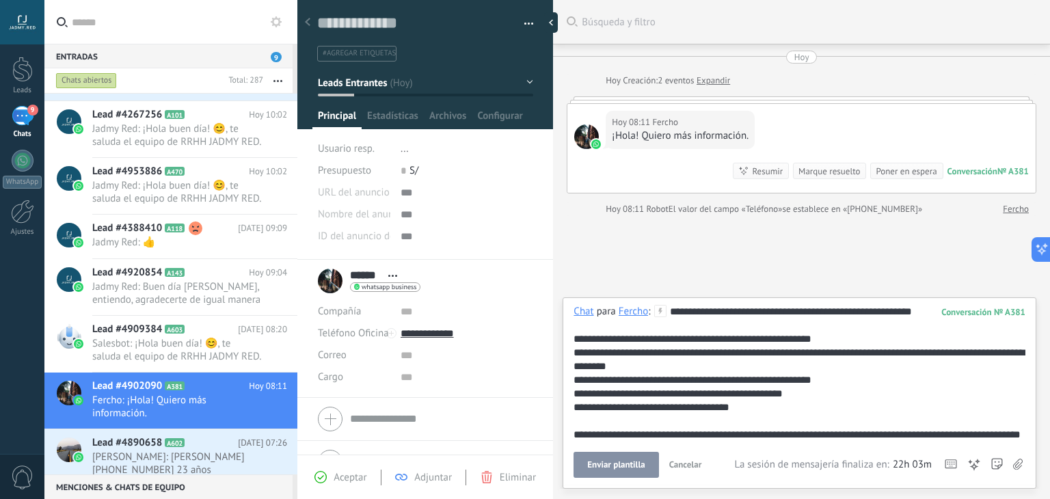
click at [620, 471] on button "Enviar plantilla" at bounding box center [616, 465] width 85 height 26
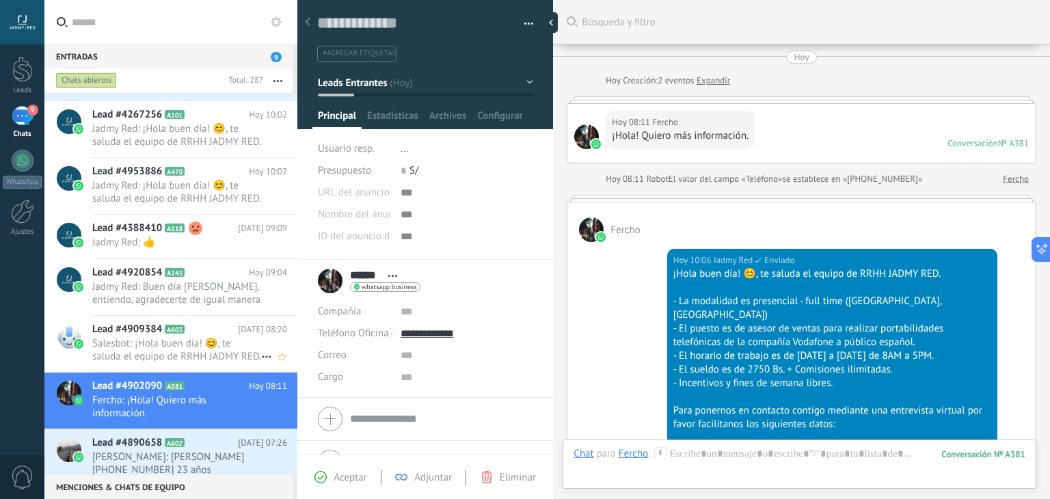
scroll to position [270, 0]
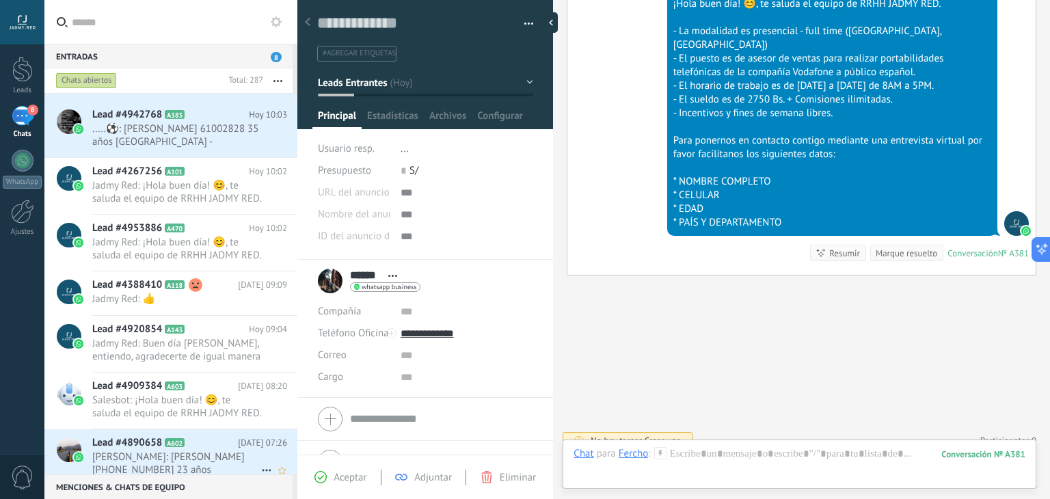
click at [198, 446] on icon at bounding box center [196, 443] width 14 height 14
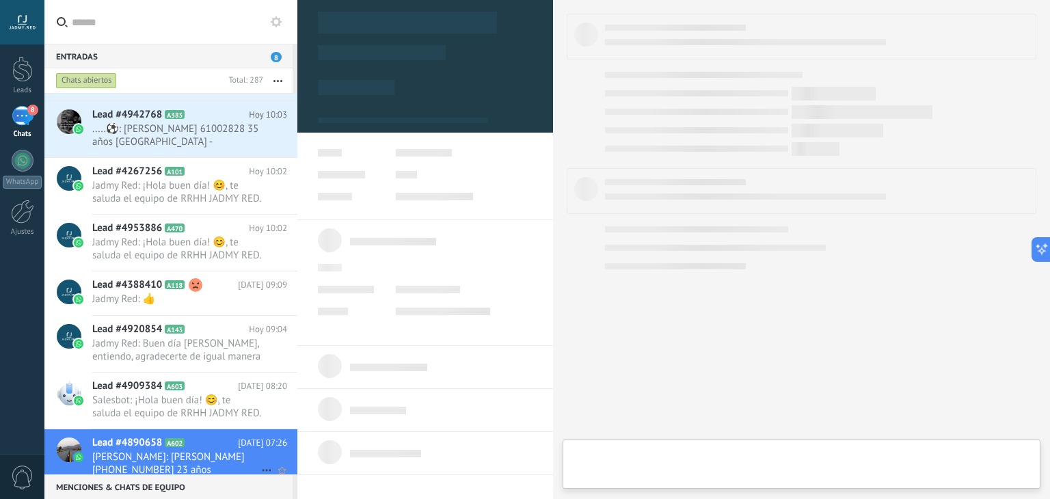
type textarea "**********"
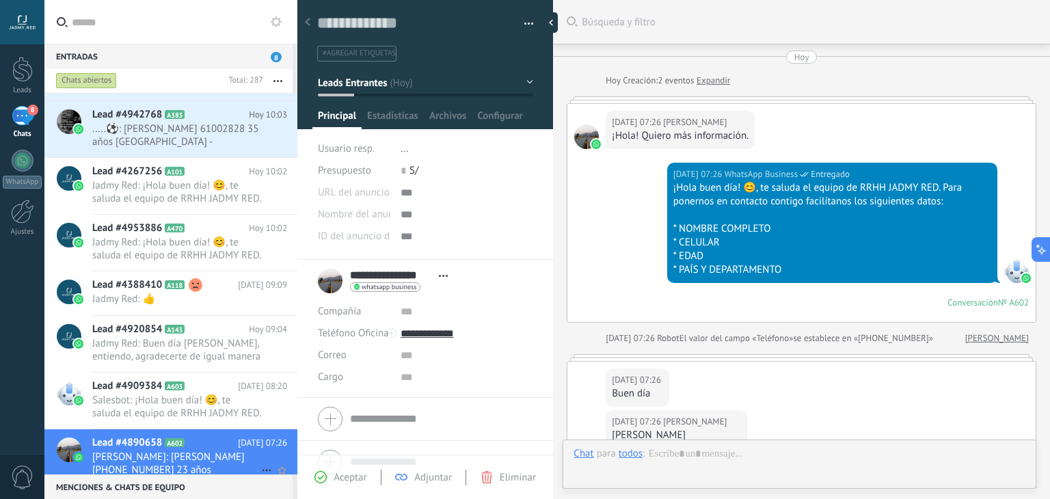
scroll to position [272, 0]
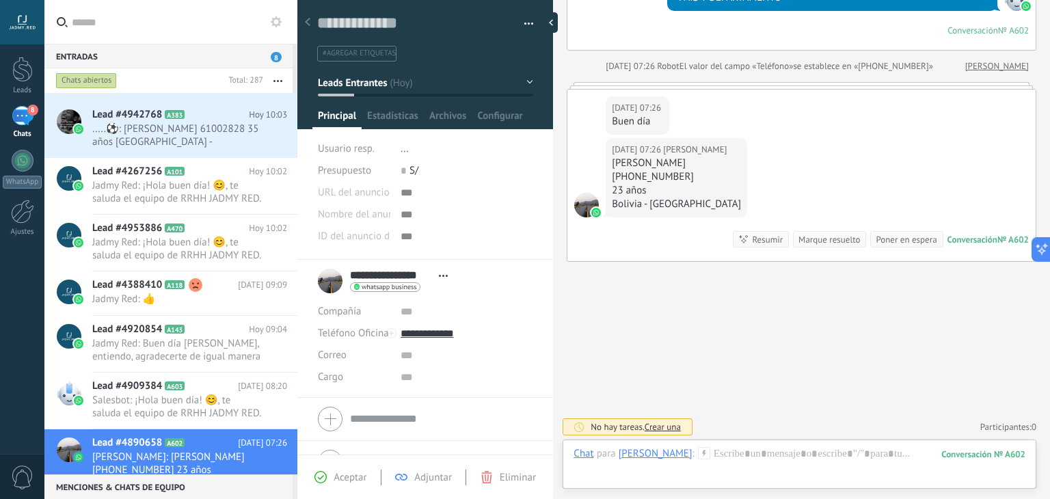
click at [708, 454] on icon at bounding box center [704, 453] width 12 height 12
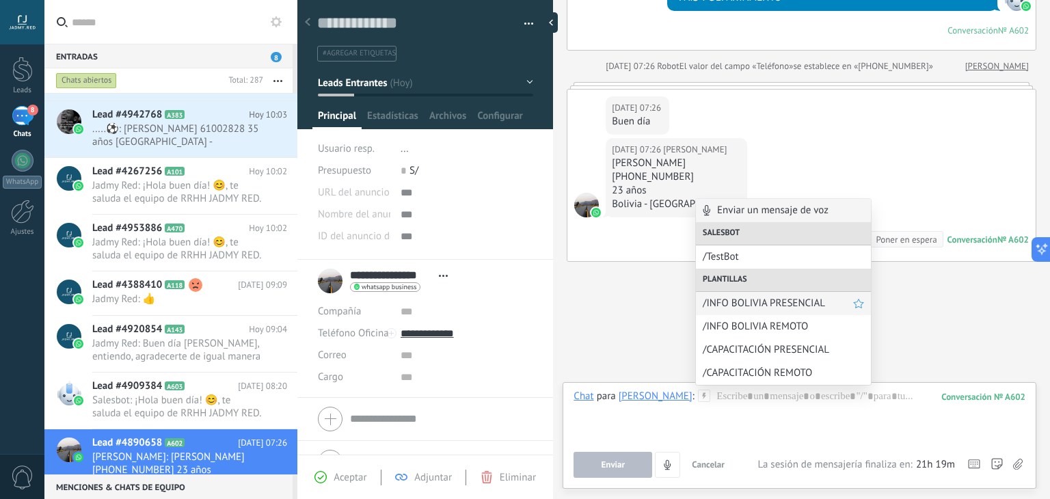
click at [762, 300] on span "/INFO BOLIVIA PRESENCIAL" at bounding box center [778, 303] width 150 height 13
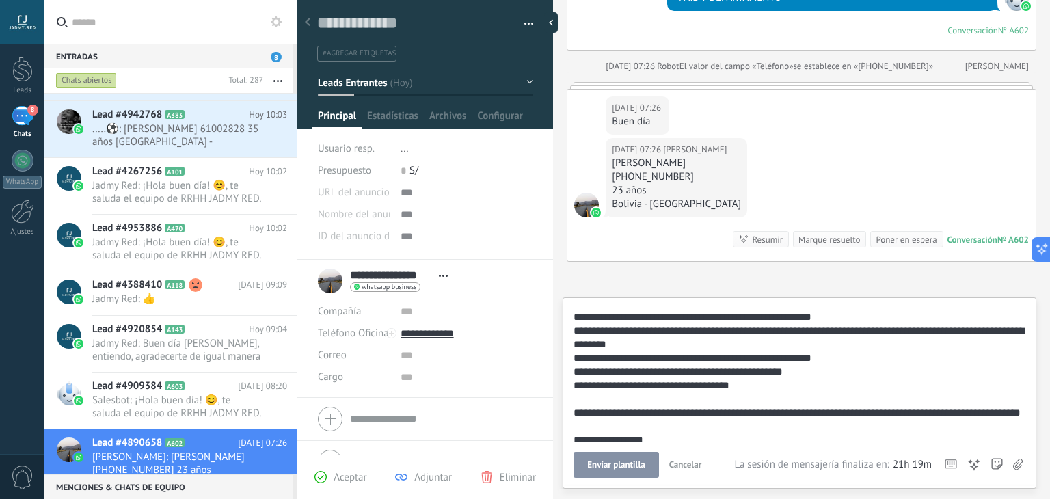
scroll to position [109, 0]
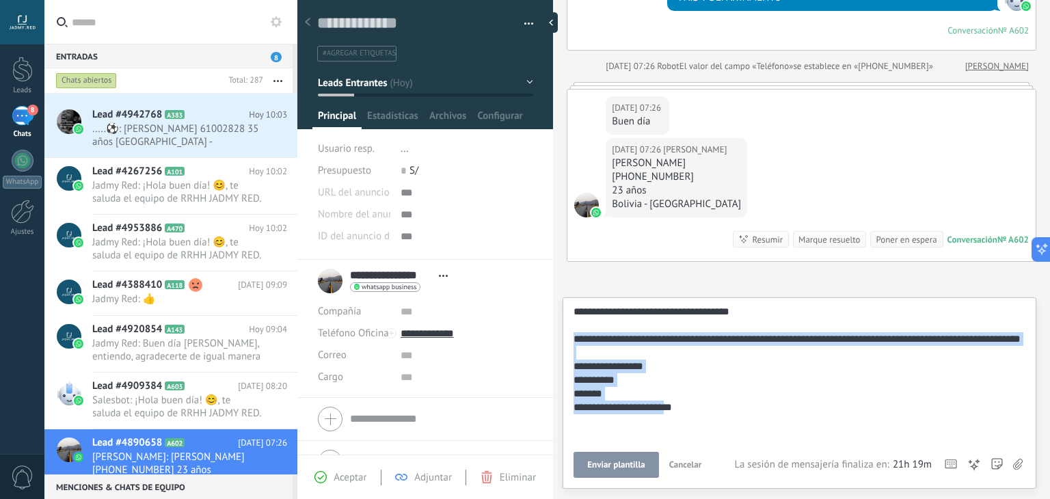
drag, startPoint x: 692, startPoint y: 416, endPoint x: 562, endPoint y: 340, distance: 150.4
click at [562, 340] on div "Buscar Búsqueda y filtro Carga más [DATE] [DATE] Creación: 2 eventos Expandir […" at bounding box center [801, 249] width 497 height 499
paste div
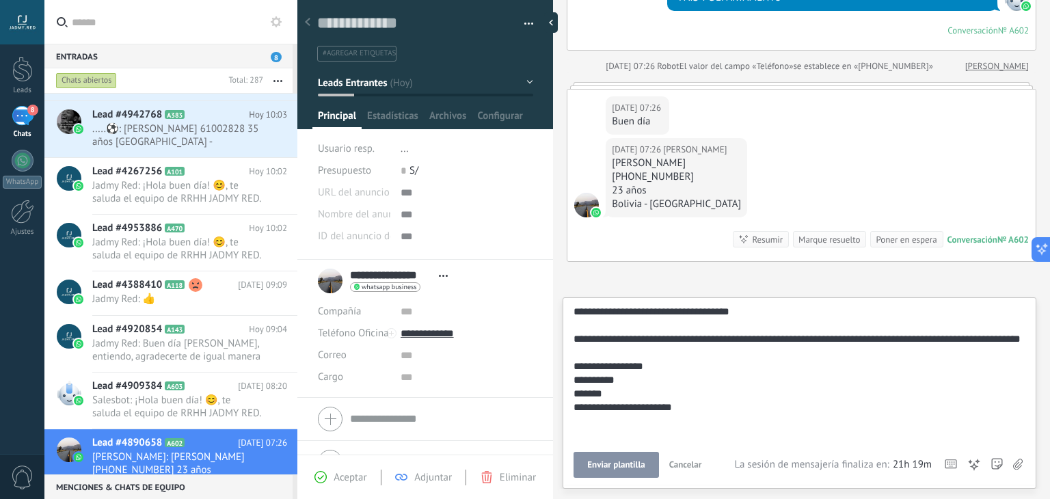
scroll to position [27, 0]
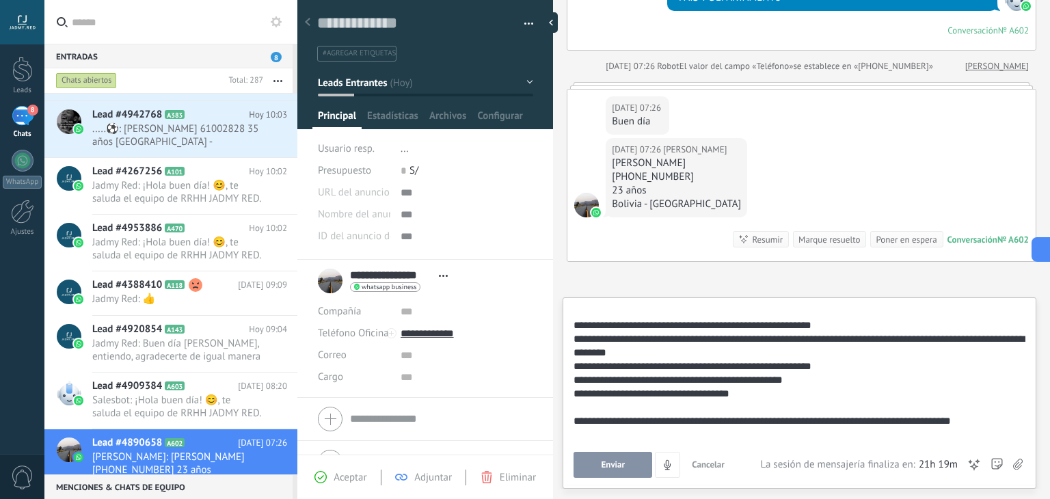
click at [613, 459] on button "Enviar" at bounding box center [613, 465] width 79 height 26
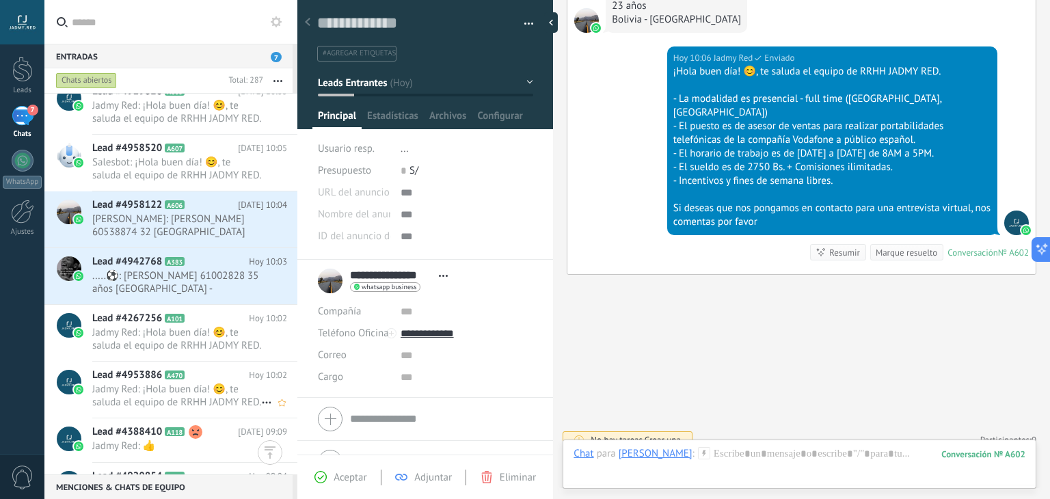
scroll to position [243, 0]
click at [178, 147] on span "A607" at bounding box center [175, 147] width 20 height 9
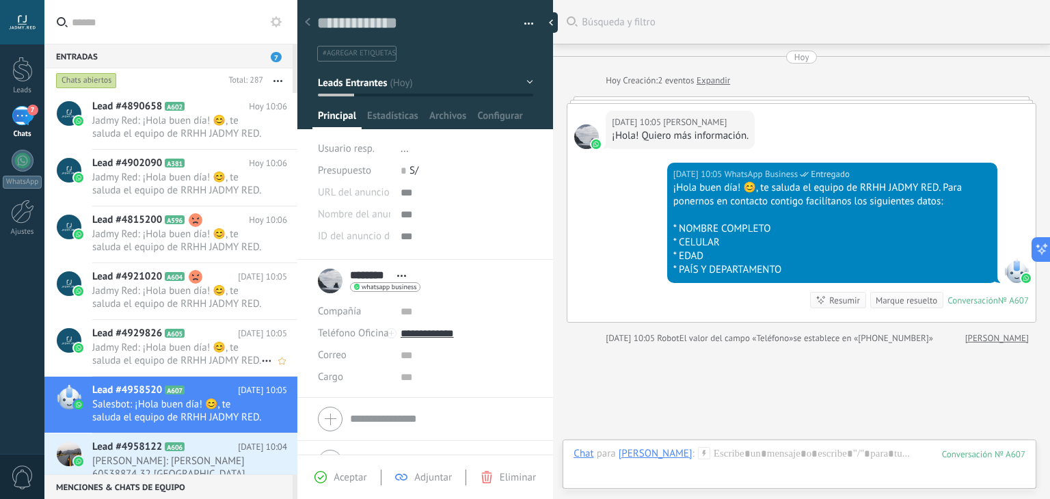
click at [221, 351] on span "Jadmy Red: ¡Hola buen día! 😊, te saluda el equipo de RRHH JADMY RED. - La modal…" at bounding box center [176, 354] width 169 height 26
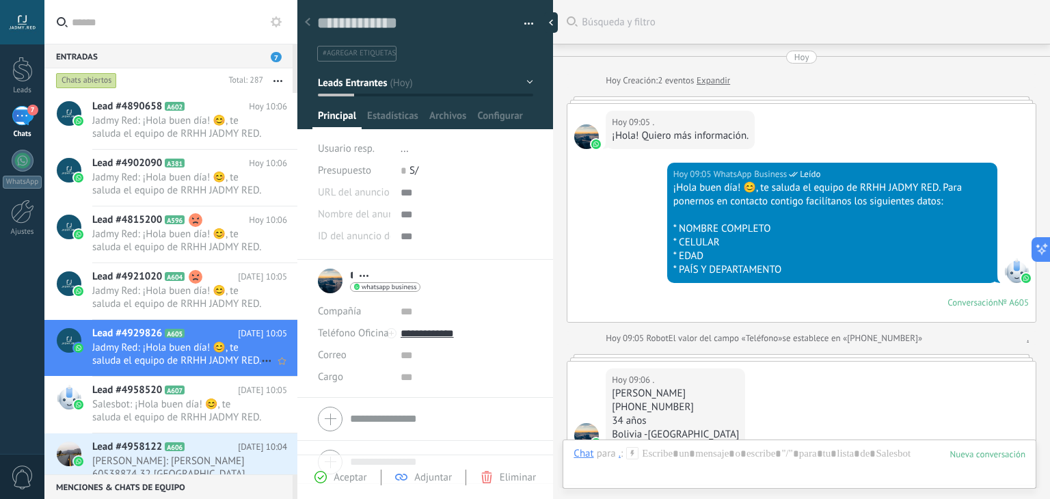
scroll to position [414, 0]
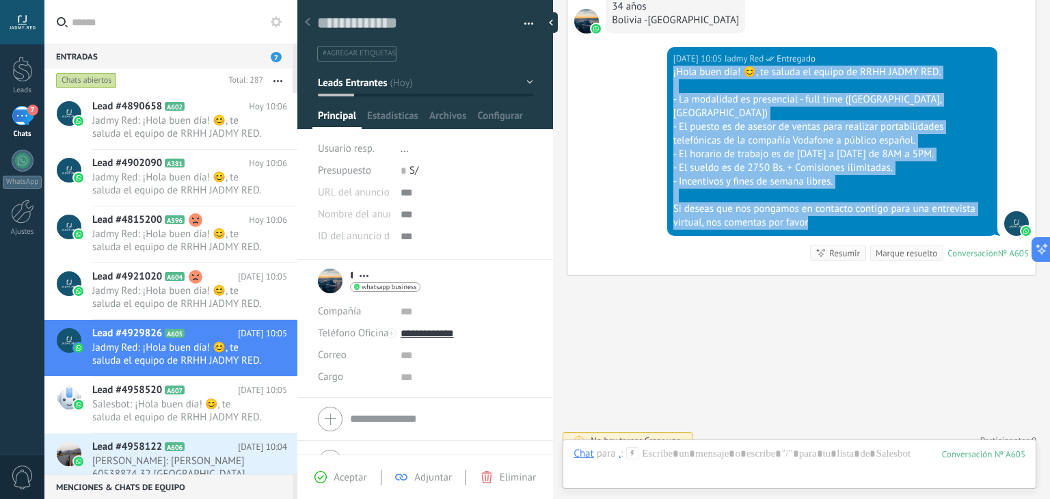
drag, startPoint x: 815, startPoint y: 213, endPoint x: 654, endPoint y: 75, distance: 212.3
click at [654, 75] on div "[DATE] 10:05 Jadmy Red Entregado ¡Hola buen día! 😊, te saluda el equipo de RRHH…" at bounding box center [801, 161] width 468 height 228
copy div "¡Hola buen día! 😊, te saluda el equipo de RRHH JADMY RED. - La modalidad es pre…"
click at [221, 389] on h2 "Lead #4958520 A607" at bounding box center [165, 390] width 146 height 14
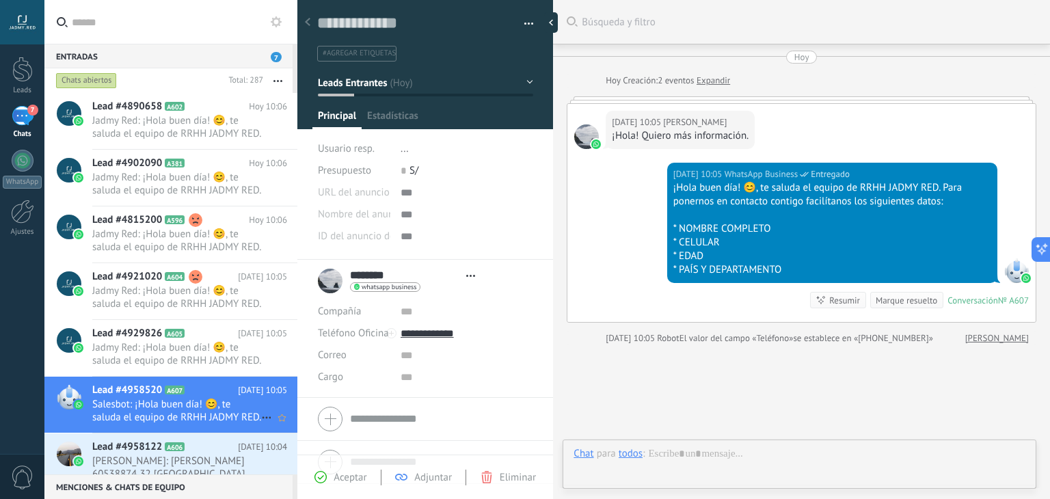
scroll to position [20, 0]
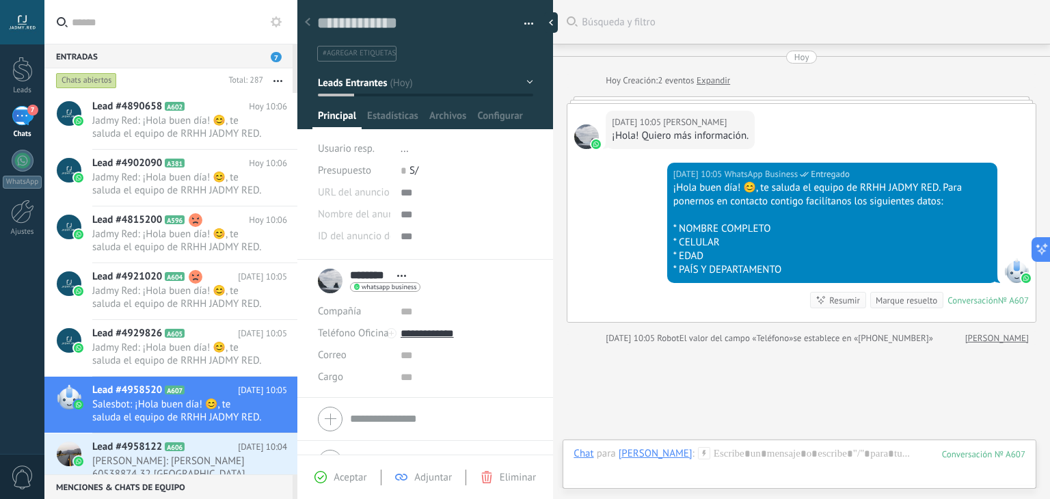
click at [698, 451] on use at bounding box center [704, 453] width 12 height 12
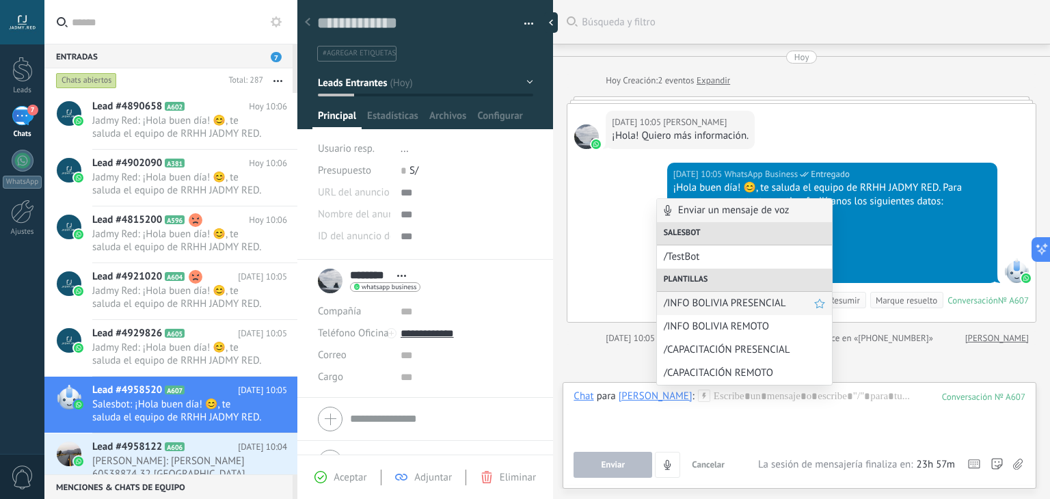
click at [720, 307] on span "/INFO BOLIVIA PRESENCIAL" at bounding box center [739, 303] width 150 height 13
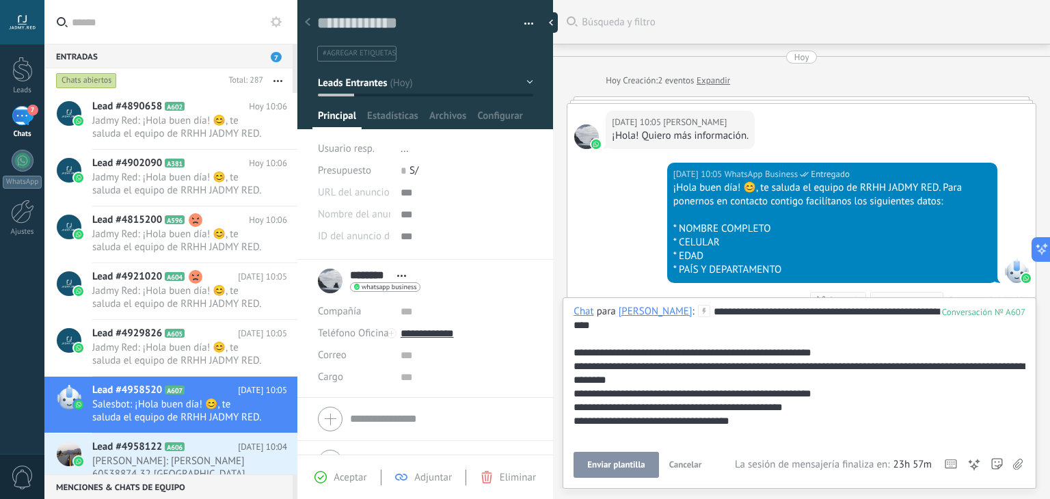
click at [630, 455] on button "Enviar plantilla" at bounding box center [616, 465] width 85 height 26
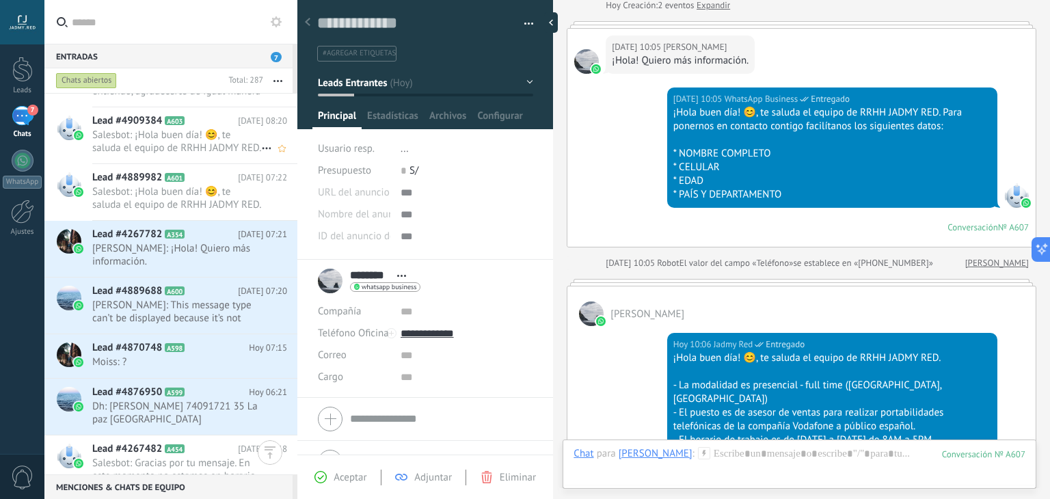
scroll to position [687, 0]
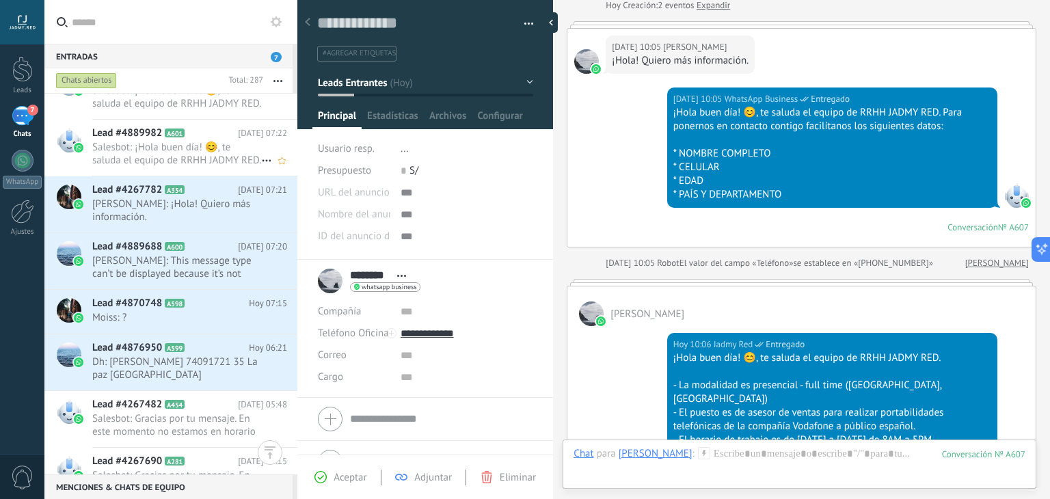
click at [153, 134] on span "Lead #4889982" at bounding box center [127, 133] width 70 height 14
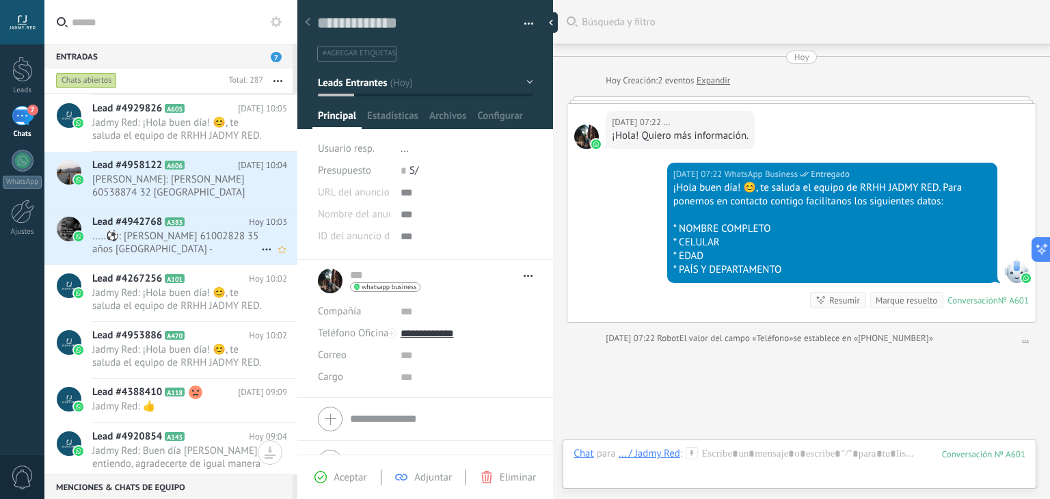
scroll to position [419, 0]
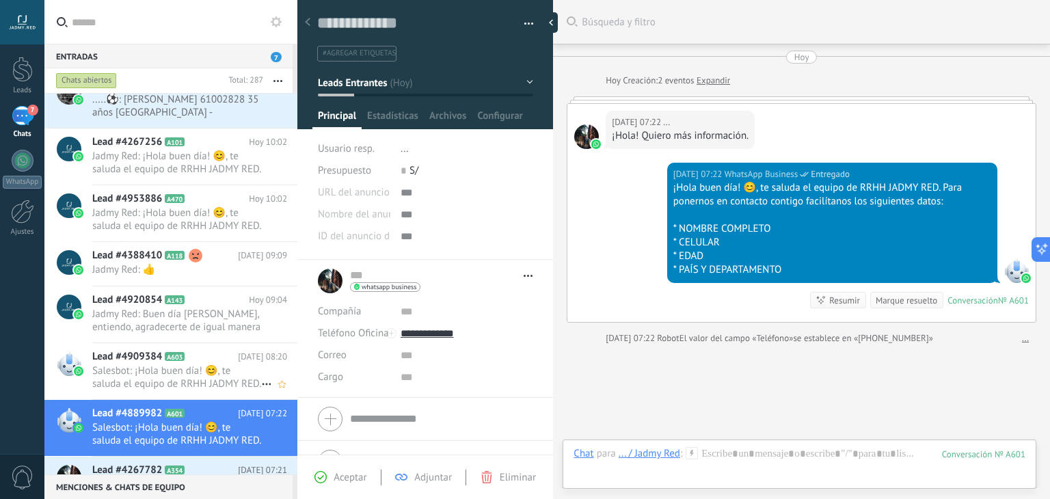
click at [181, 354] on span "A603" at bounding box center [175, 356] width 20 height 9
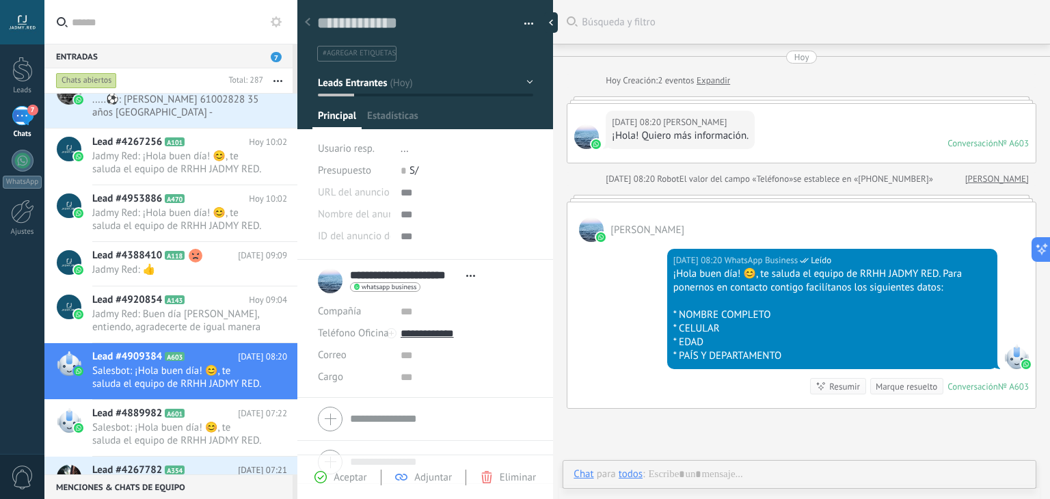
scroll to position [51, 0]
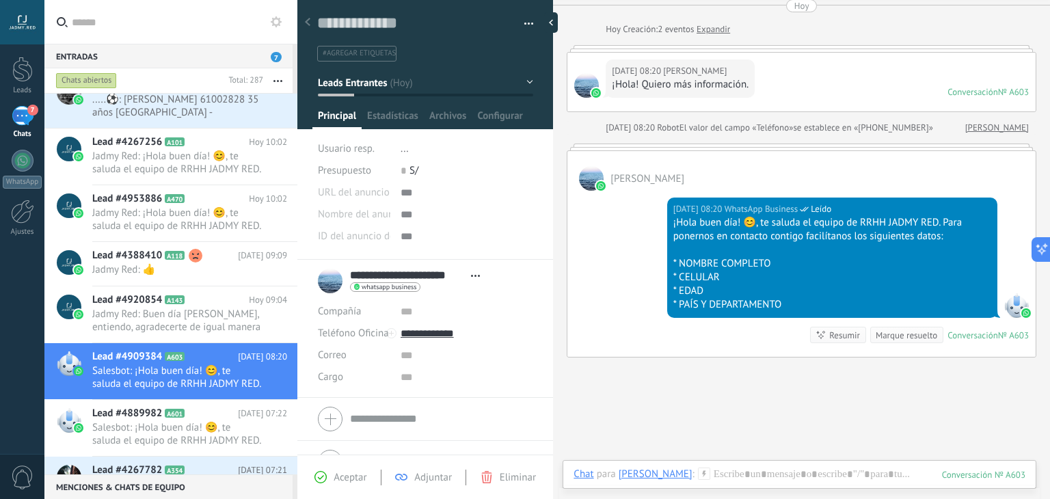
click at [710, 473] on use at bounding box center [704, 474] width 12 height 12
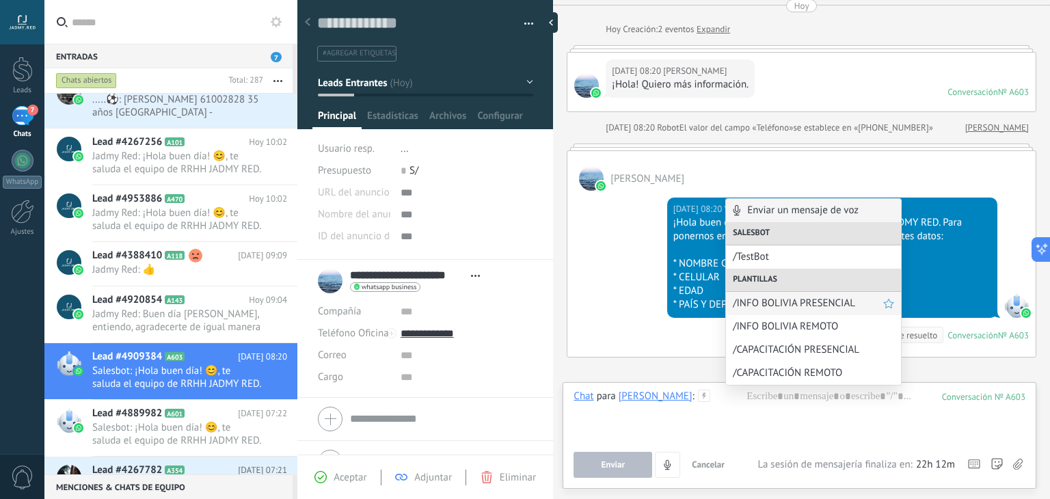
click at [789, 303] on span "/INFO BOLIVIA PRESENCIAL" at bounding box center [808, 303] width 150 height 13
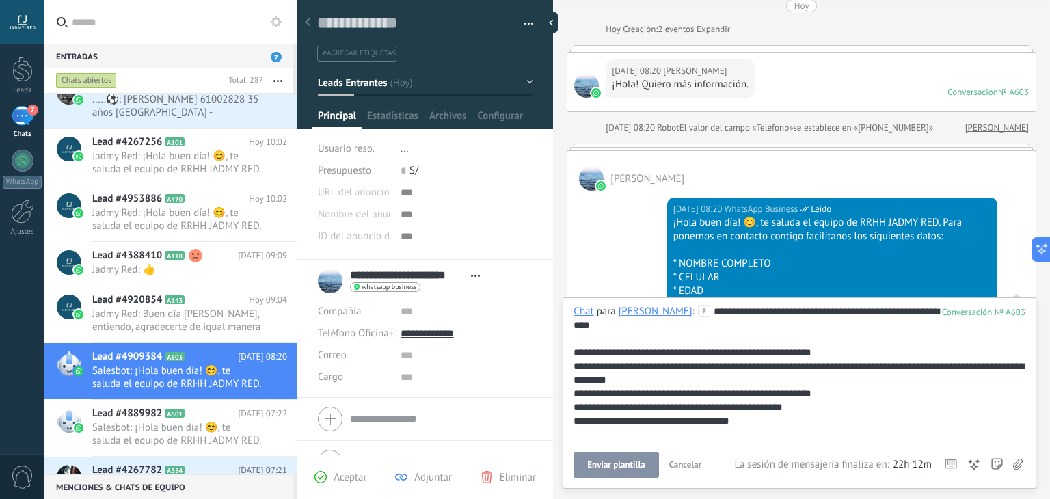
click at [614, 463] on span "Enviar plantilla" at bounding box center [615, 465] width 57 height 10
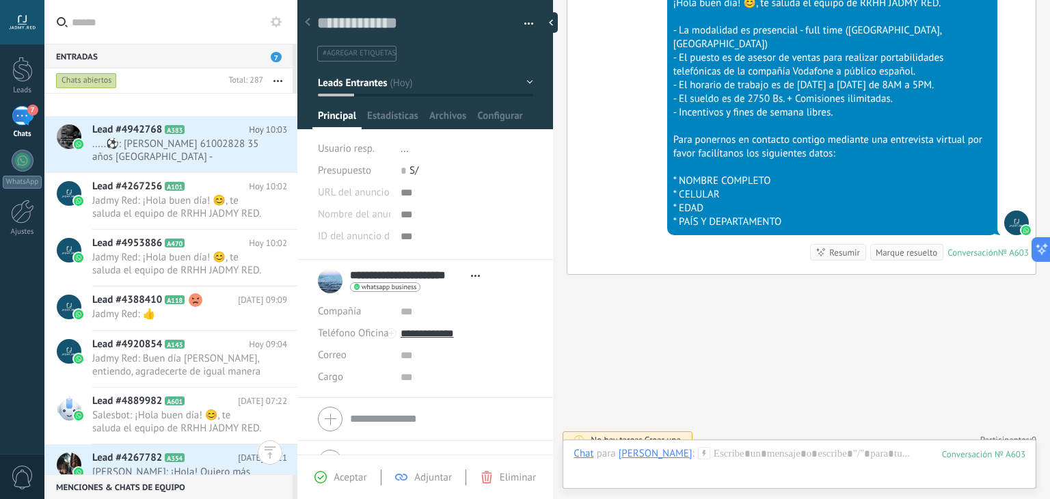
scroll to position [612, 0]
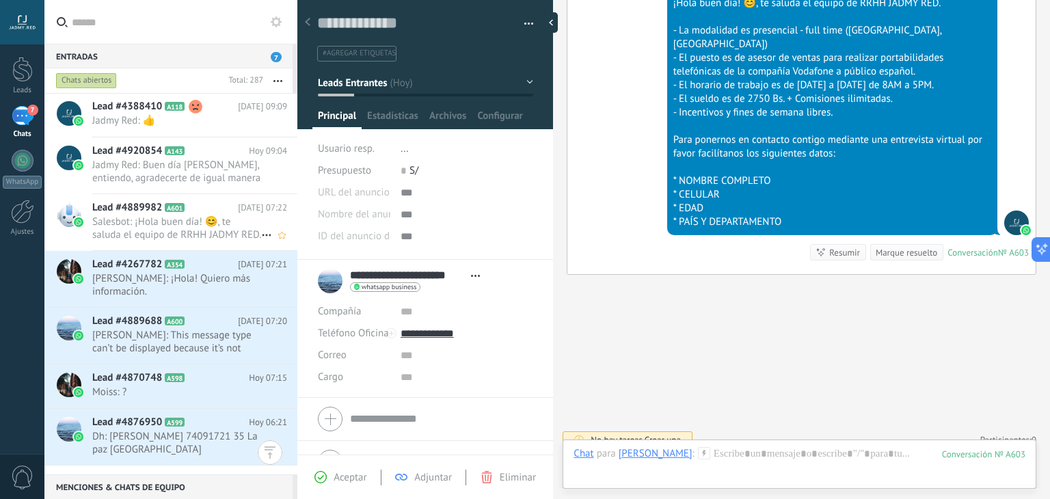
click at [184, 235] on span "Salesbot: ¡Hola buen día! 😊, te saluda el equipo de RRHH JADMY RED. Para ponern…" at bounding box center [176, 228] width 169 height 26
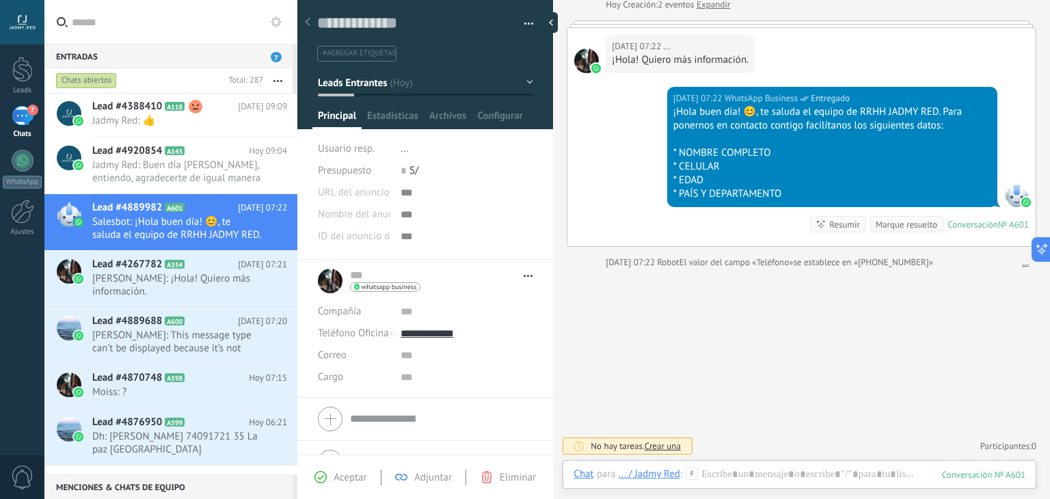
scroll to position [75, 0]
click at [692, 474] on use at bounding box center [692, 474] width 12 height 12
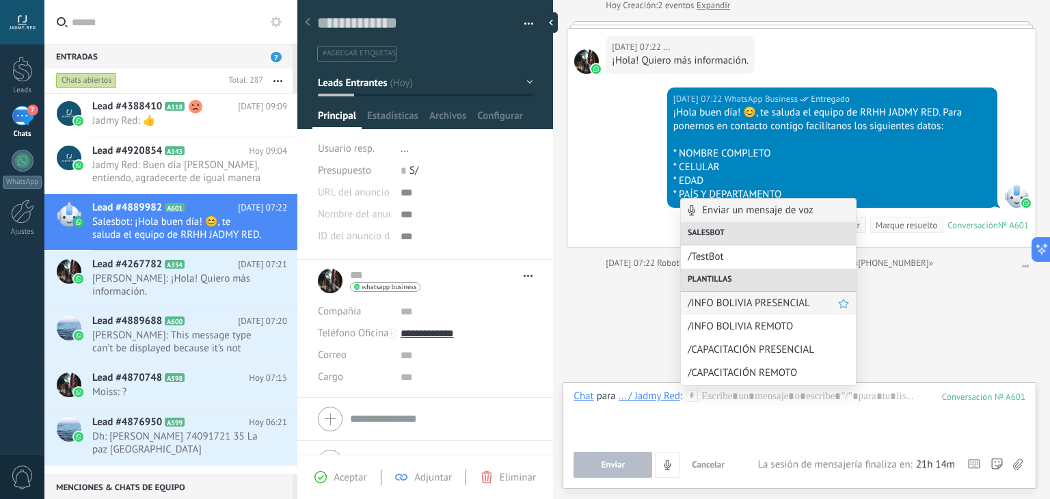
click at [735, 299] on span "/INFO BOLIVIA PRESENCIAL" at bounding box center [763, 303] width 150 height 13
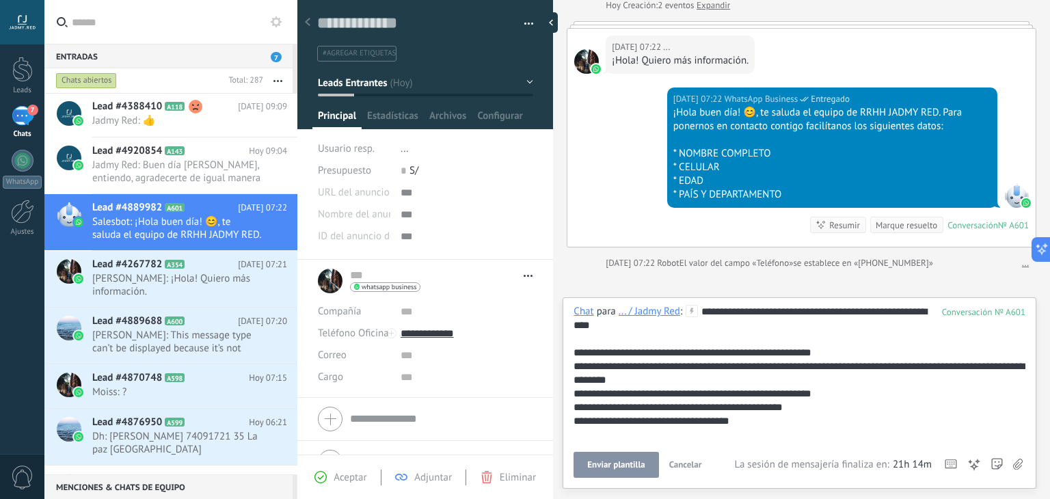
click at [619, 468] on span "Enviar plantilla" at bounding box center [615, 465] width 57 height 10
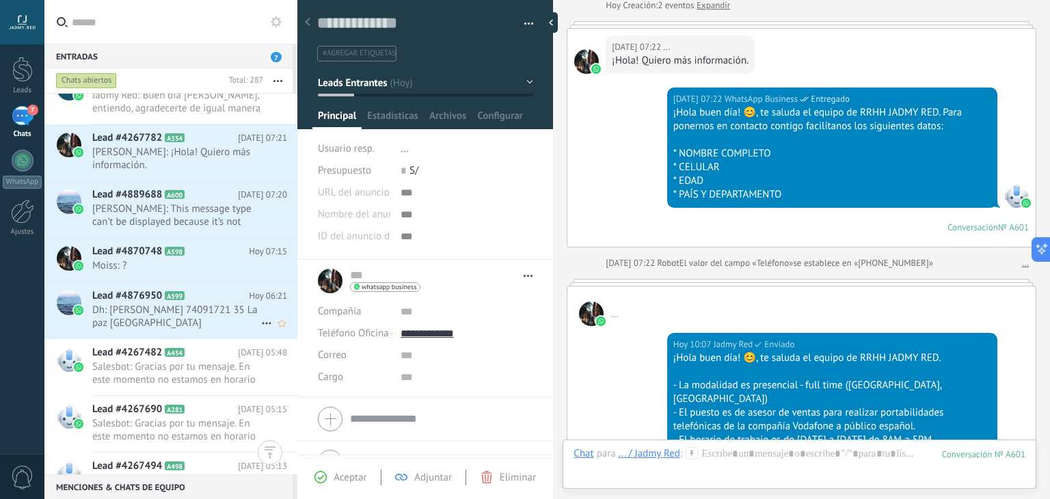
scroll to position [604, 0]
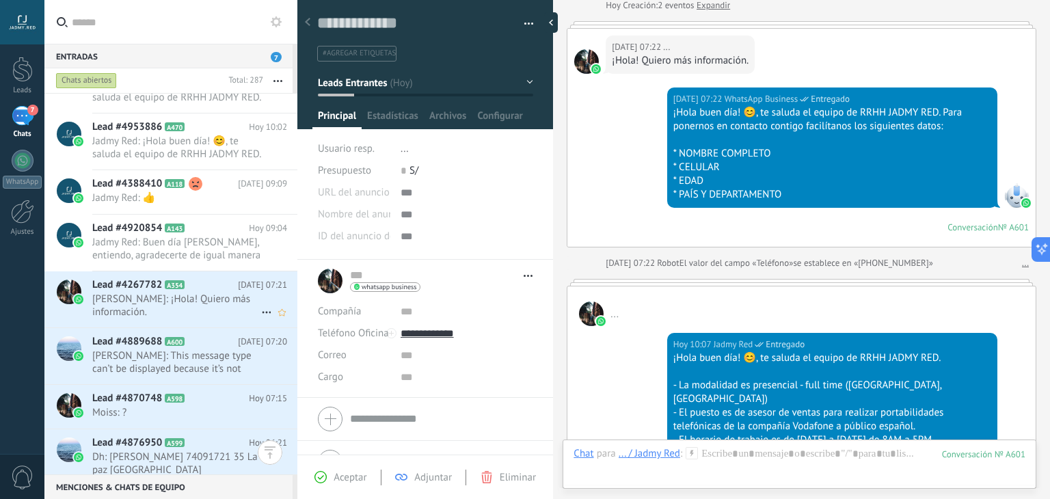
click at [187, 312] on span "[PERSON_NAME]: ¡Hola! Quiero más información." at bounding box center [176, 306] width 169 height 26
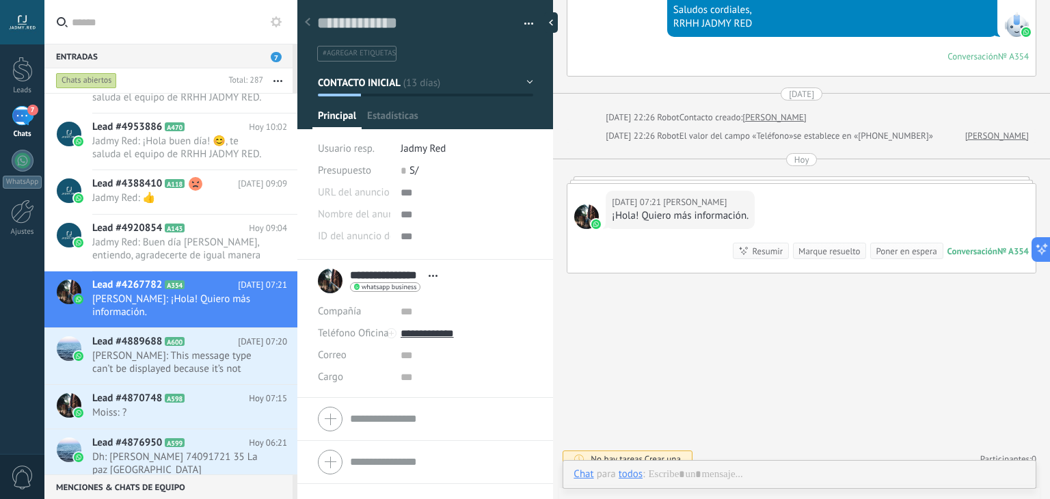
scroll to position [20, 0]
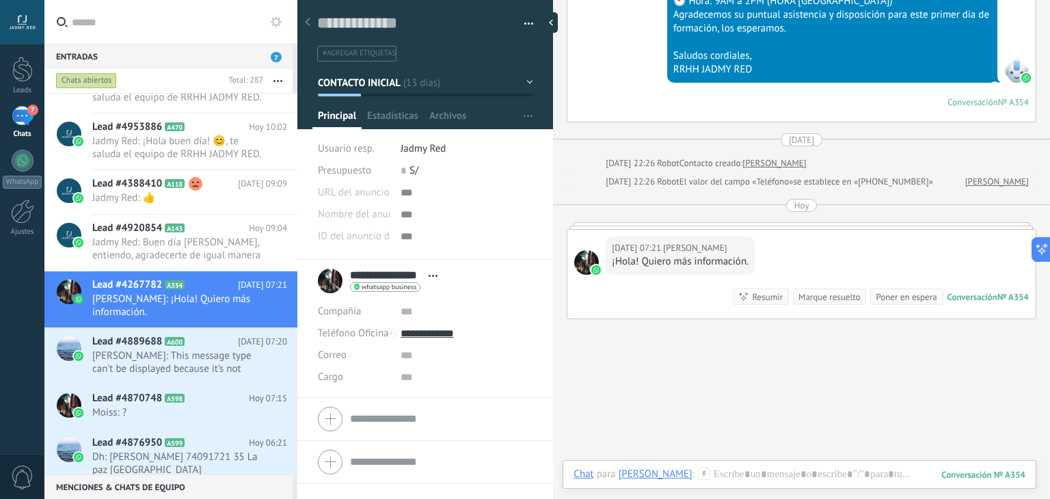
click at [702, 474] on icon at bounding box center [704, 474] width 12 height 12
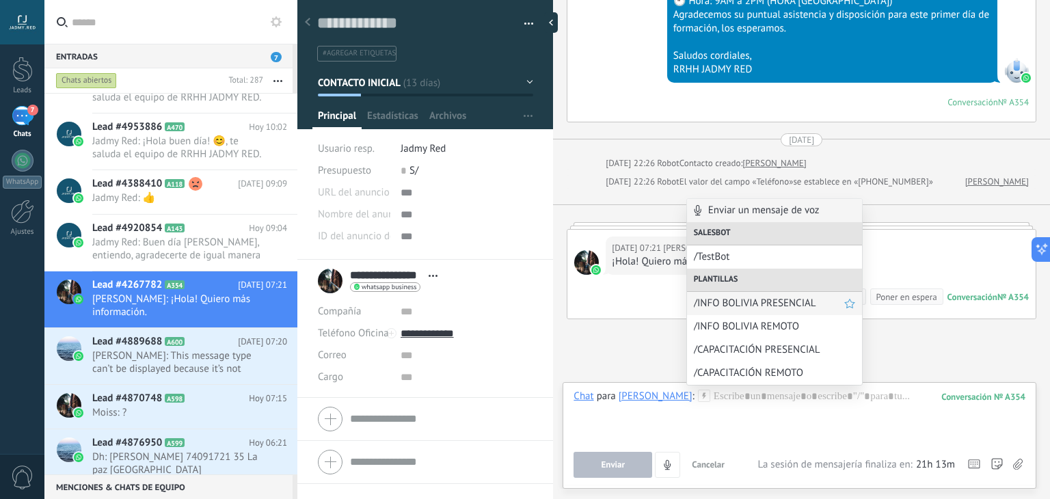
click at [738, 304] on span "/INFO BOLIVIA PRESENCIAL" at bounding box center [769, 303] width 150 height 13
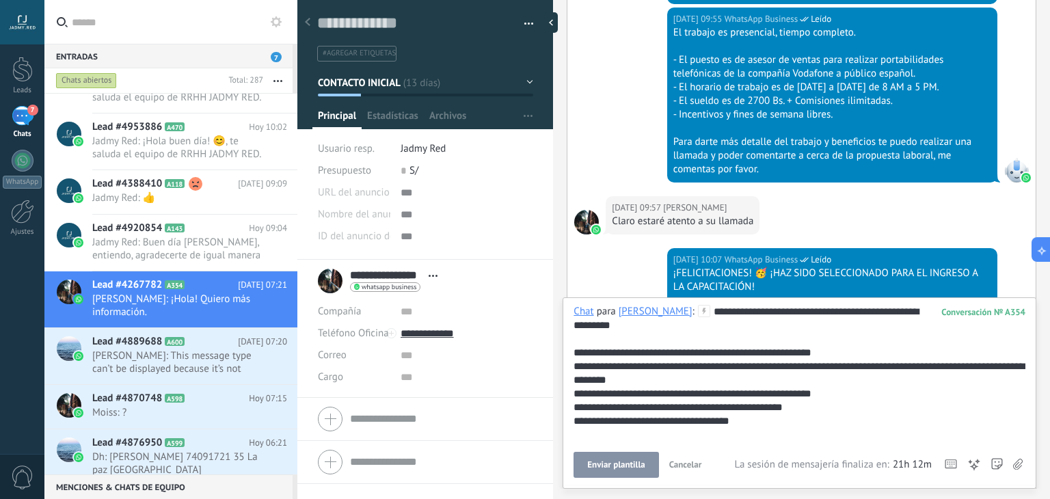
scroll to position [1047, 0]
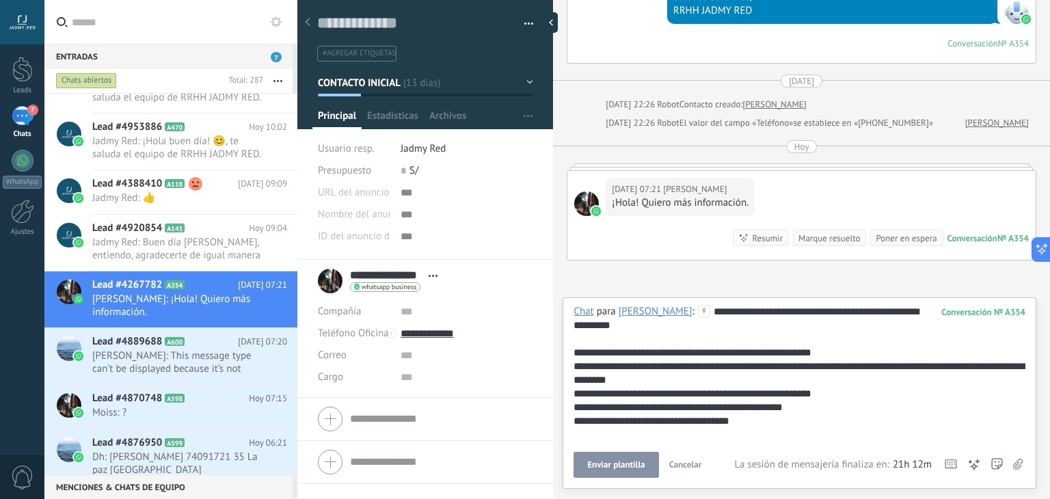
click at [617, 463] on span "Enviar plantilla" at bounding box center [615, 465] width 57 height 10
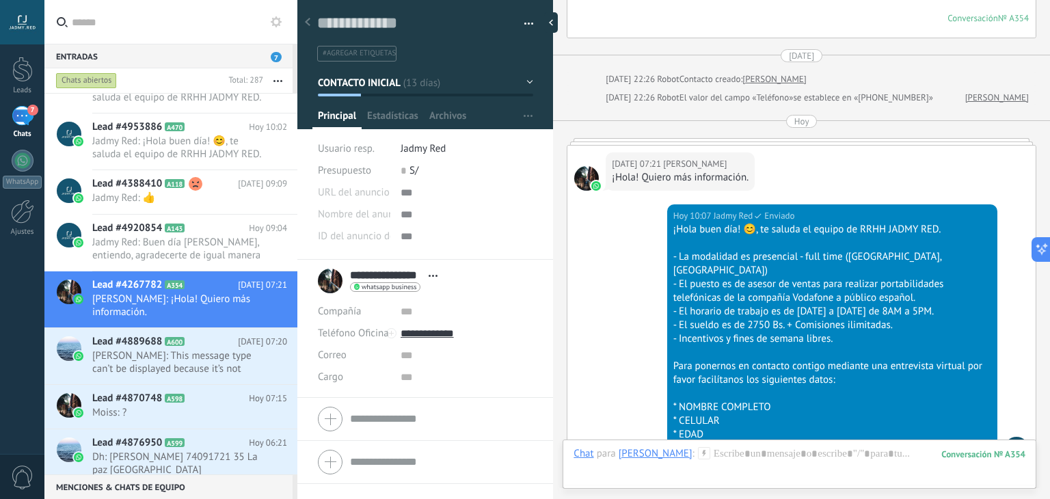
scroll to position [1299, 0]
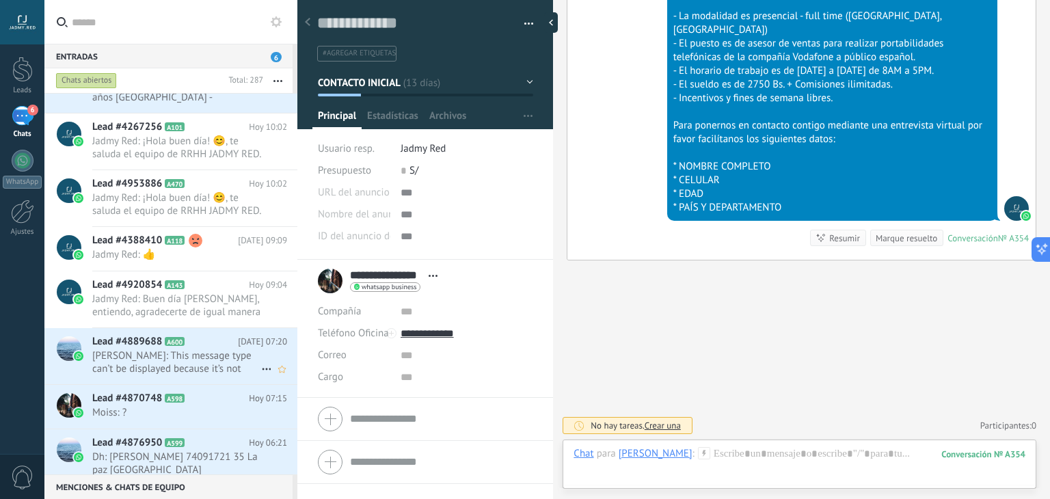
click at [185, 354] on span "[PERSON_NAME]: This message type can’t be displayed because it’s not supported …" at bounding box center [176, 362] width 169 height 26
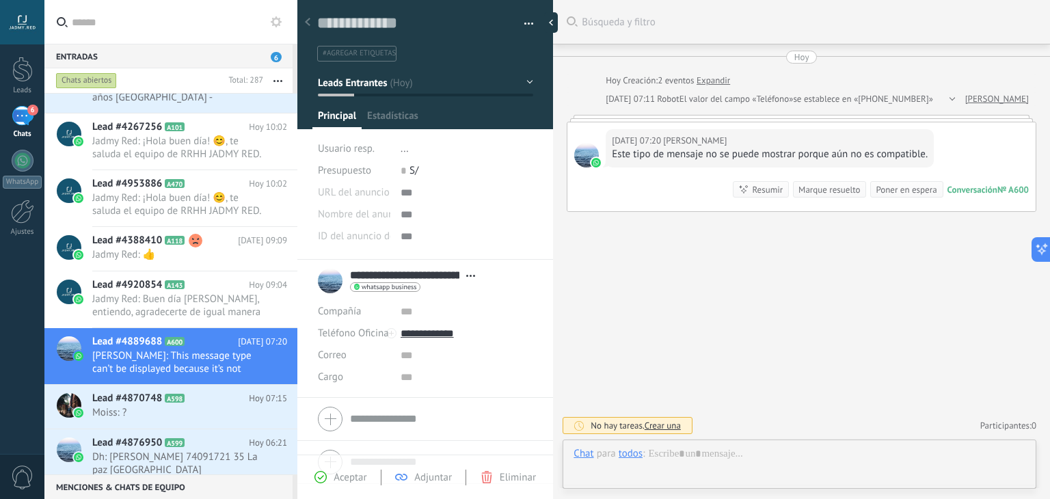
type textarea "**********"
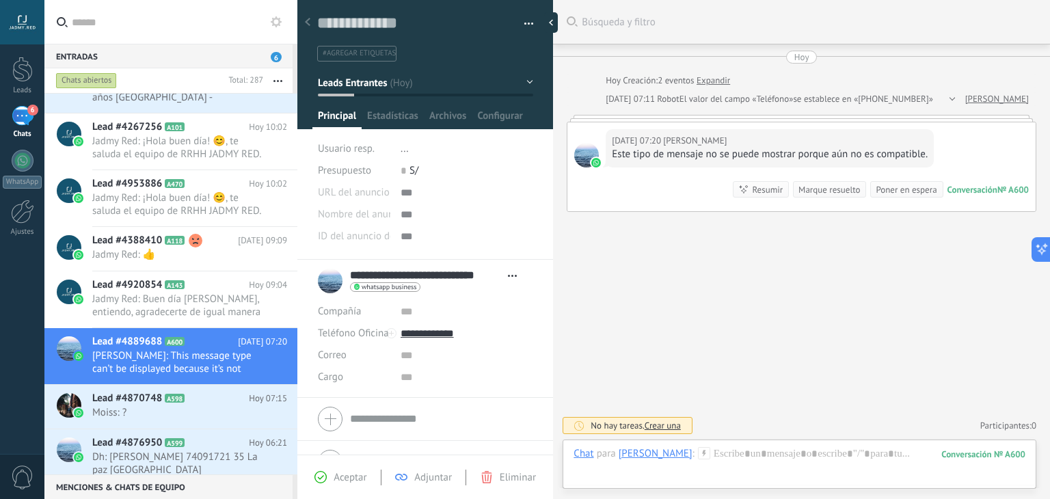
click at [710, 452] on icon at bounding box center [704, 453] width 12 height 12
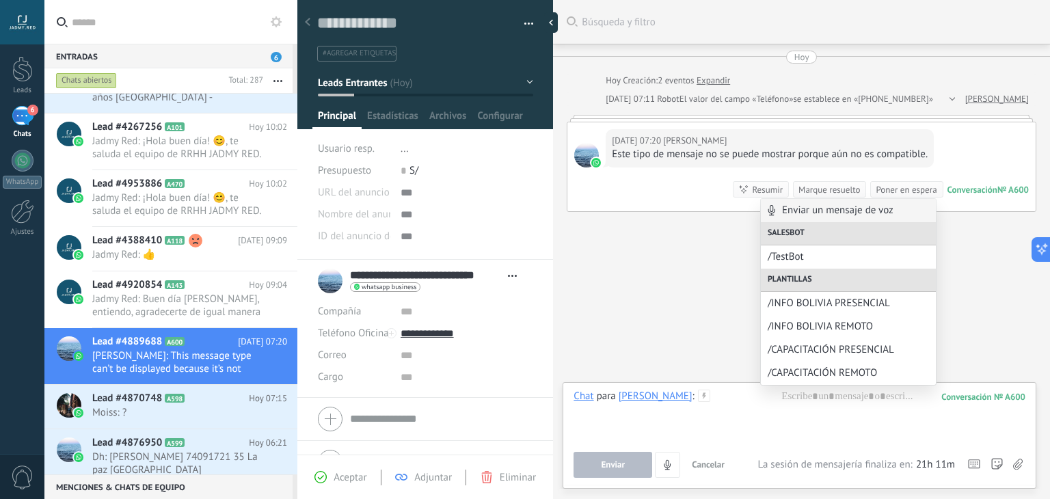
click at [653, 283] on div "Buscar Búsqueda y filtro Carga más [DATE] [DATE] Creación: 2 eventos Expandir […" at bounding box center [801, 249] width 497 height 499
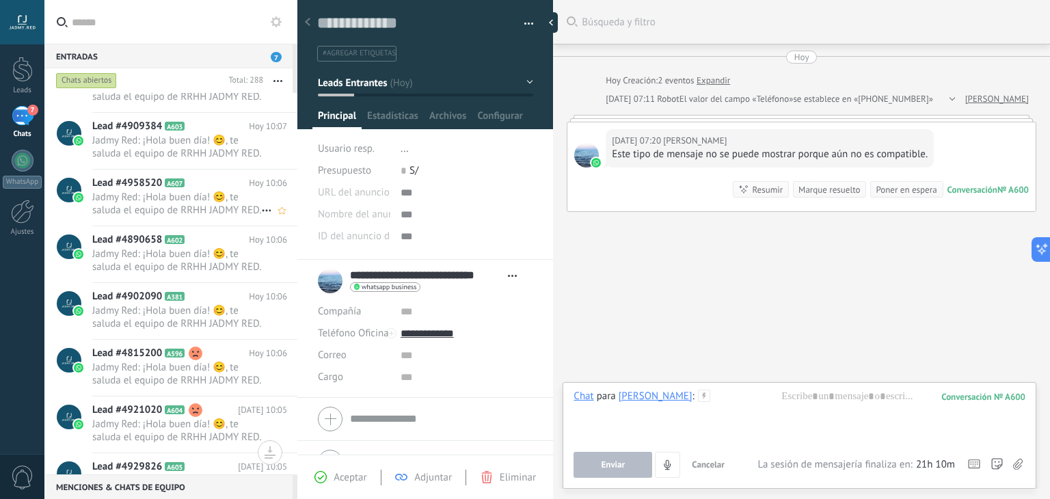
scroll to position [0, 0]
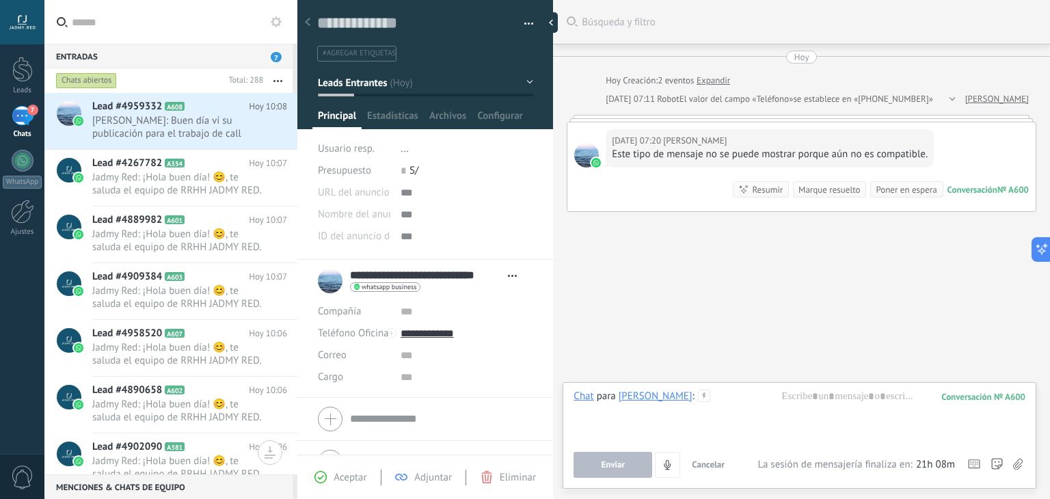
click at [829, 196] on div "Marque resuelto" at bounding box center [829, 189] width 62 height 13
